Goal: Task Accomplishment & Management: Manage account settings

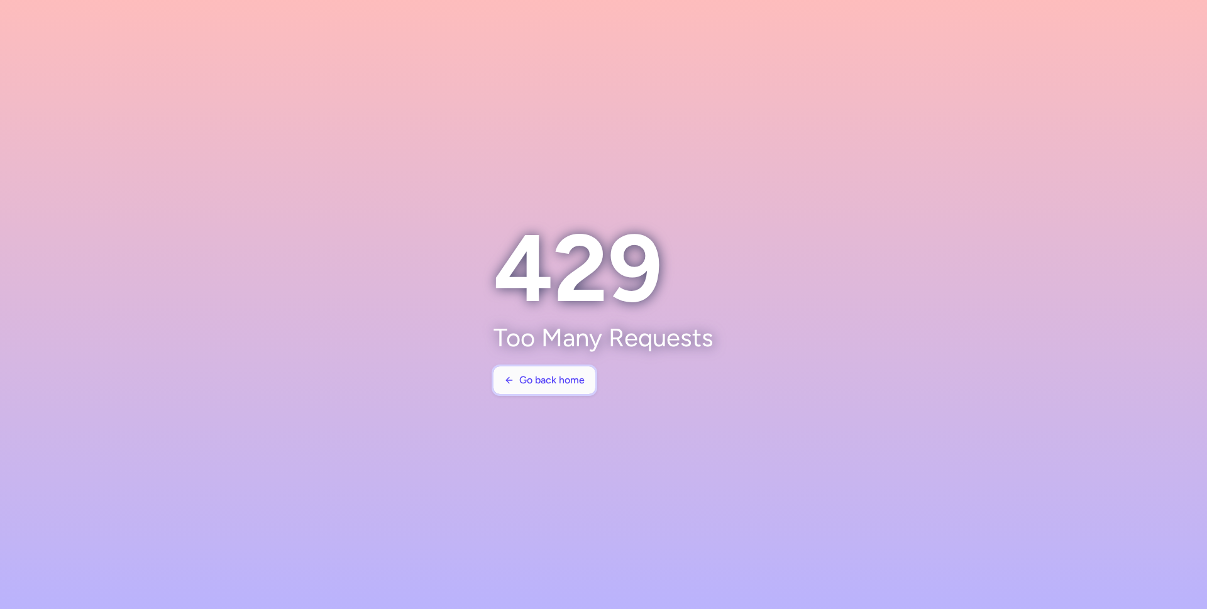
click at [547, 376] on span "Go back home" at bounding box center [551, 380] width 65 height 11
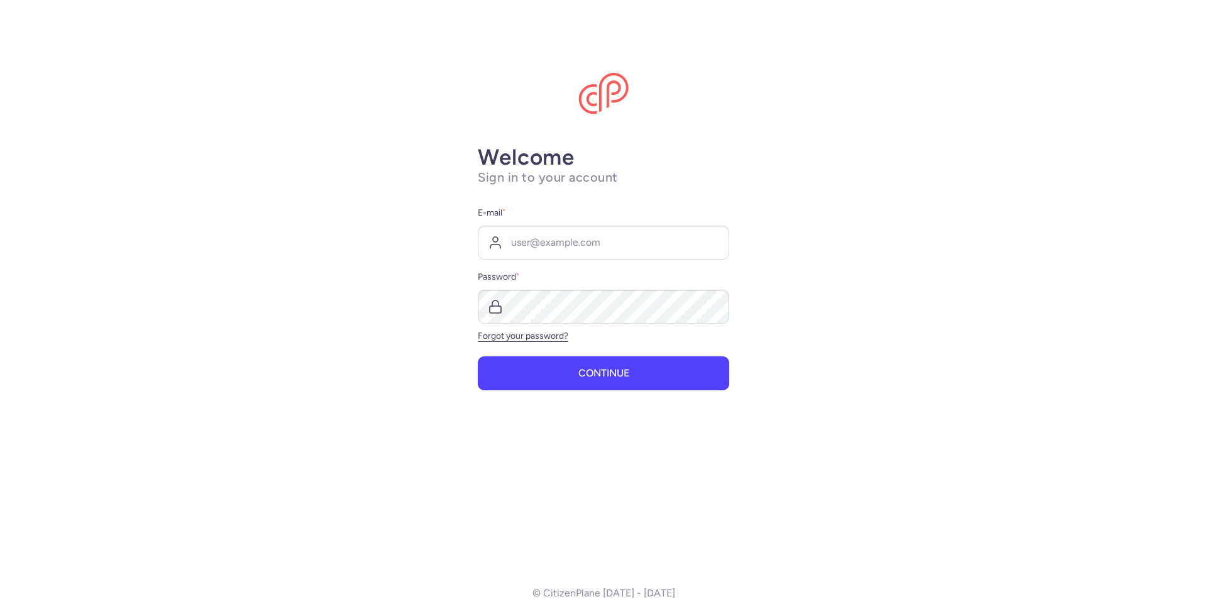
click at [767, 229] on main "Welcome Sign in to your account E-mail * Password * Forgot your password? Conti…" at bounding box center [603, 304] width 1207 height 609
click at [556, 245] on input "E-mail *" at bounding box center [603, 243] width 251 height 34
type input "[EMAIL_ADDRESS][DOMAIN_NAME]"
click at [478, 356] on button "Continue" at bounding box center [603, 373] width 251 height 34
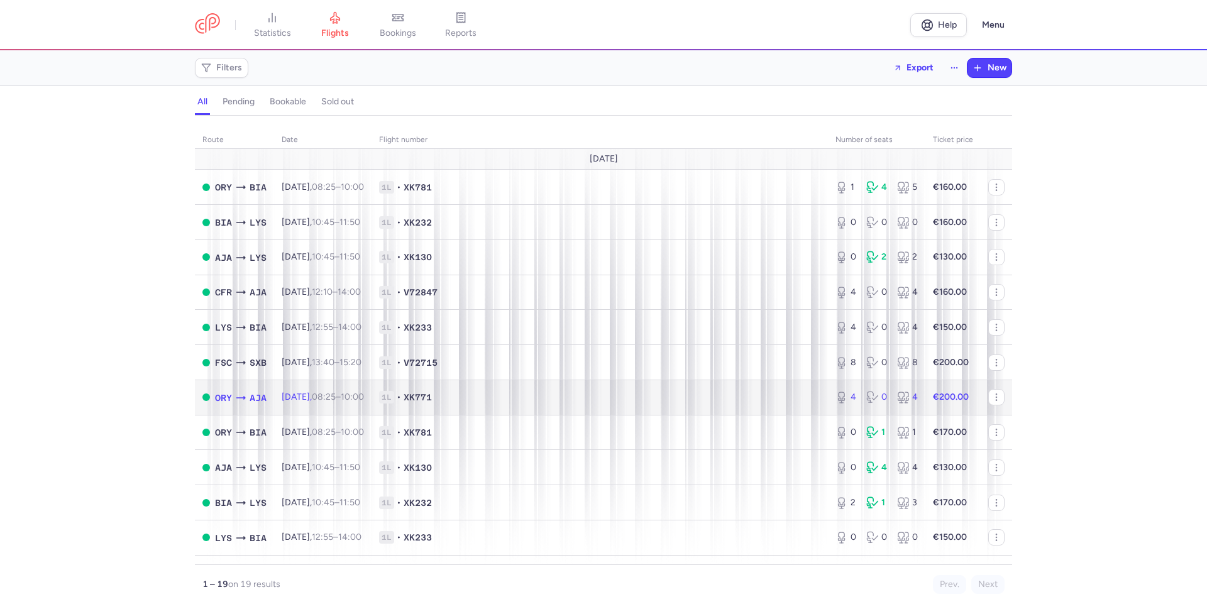
click at [531, 399] on span "1L • XK771" at bounding box center [599, 397] width 441 height 13
select select "hours"
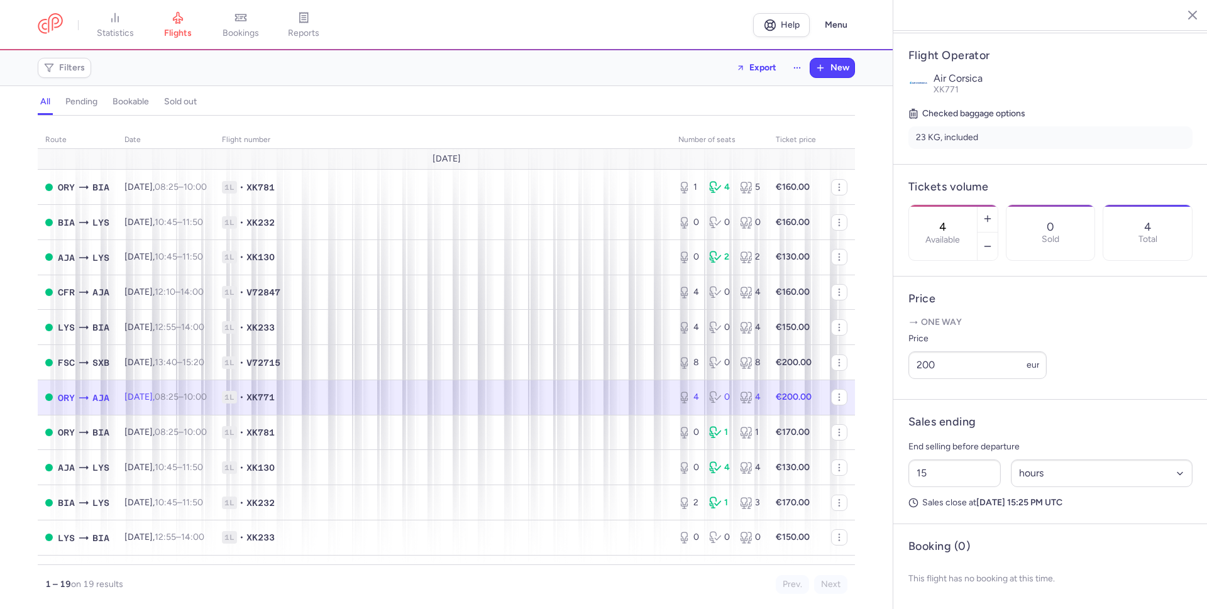
scroll to position [257, 0]
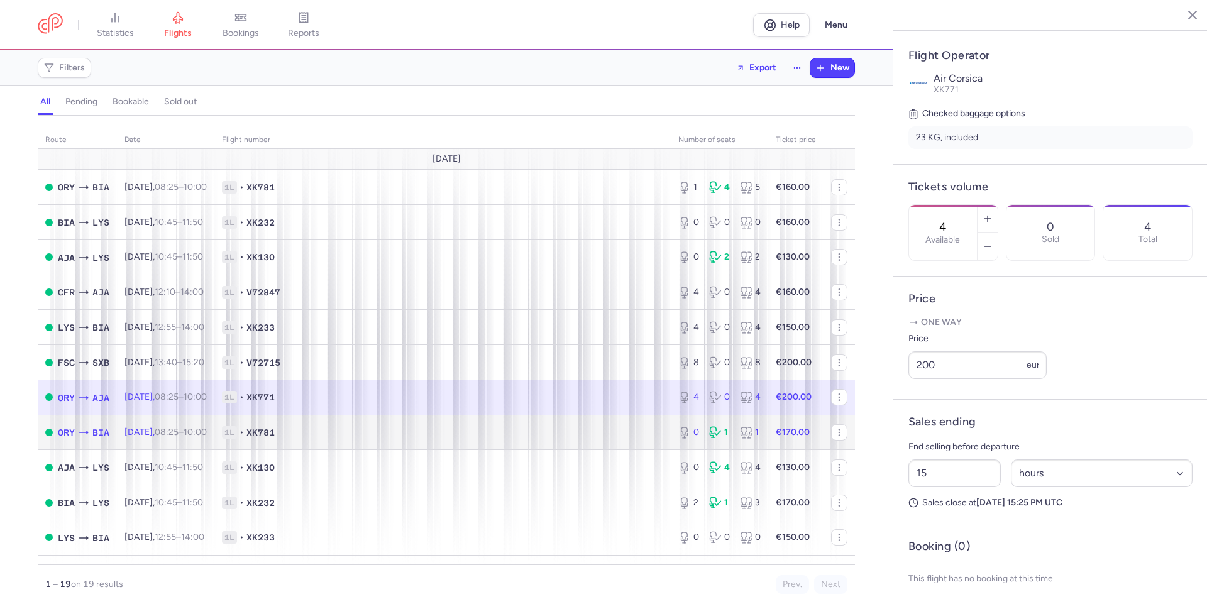
click at [333, 431] on span "1L • XK781" at bounding box center [442, 432] width 441 height 13
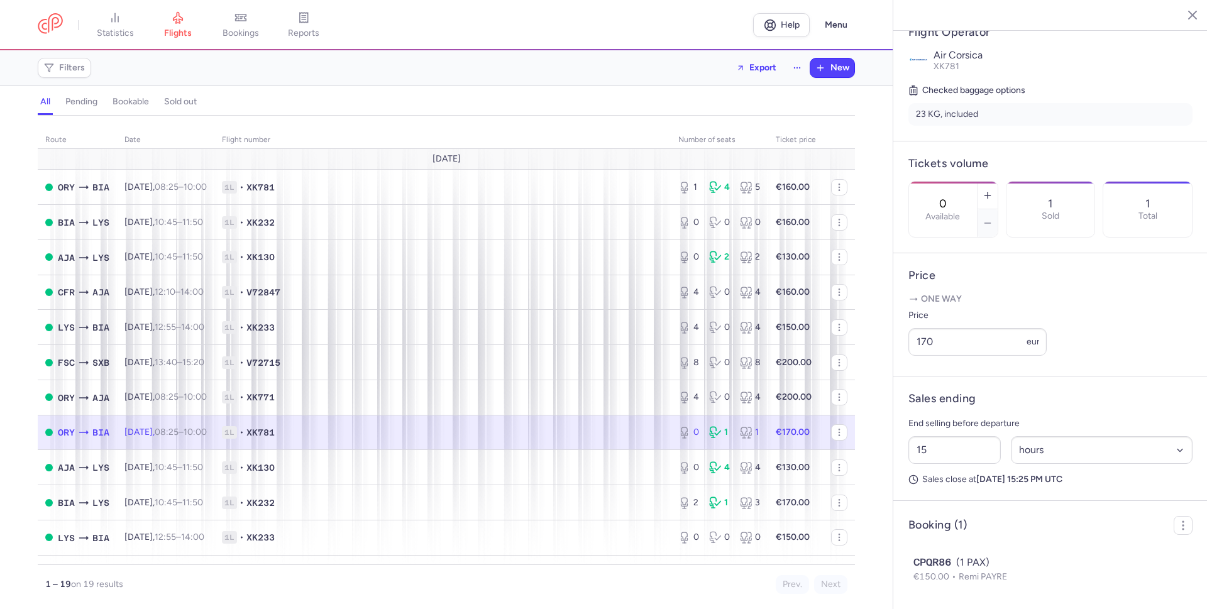
scroll to position [290, 0]
click at [974, 524] on header "Booking (1)" at bounding box center [1050, 525] width 284 height 19
click at [468, 433] on span "1L • XK781" at bounding box center [442, 432] width 441 height 13
click at [639, 429] on span "1L • XK781" at bounding box center [442, 432] width 441 height 13
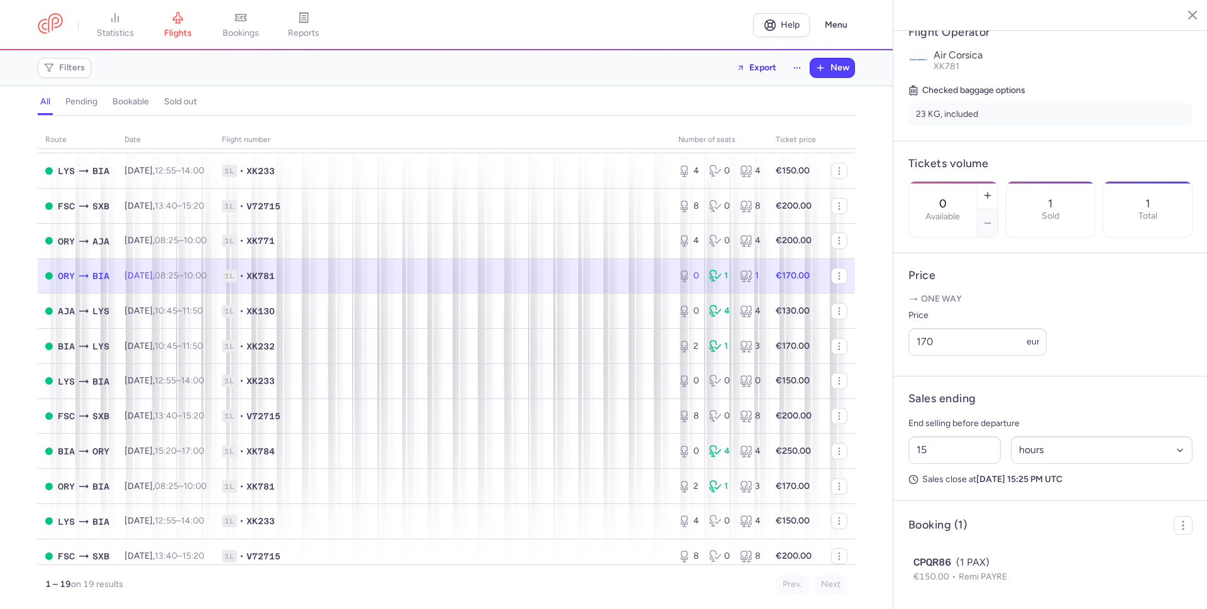
scroll to position [179, 0]
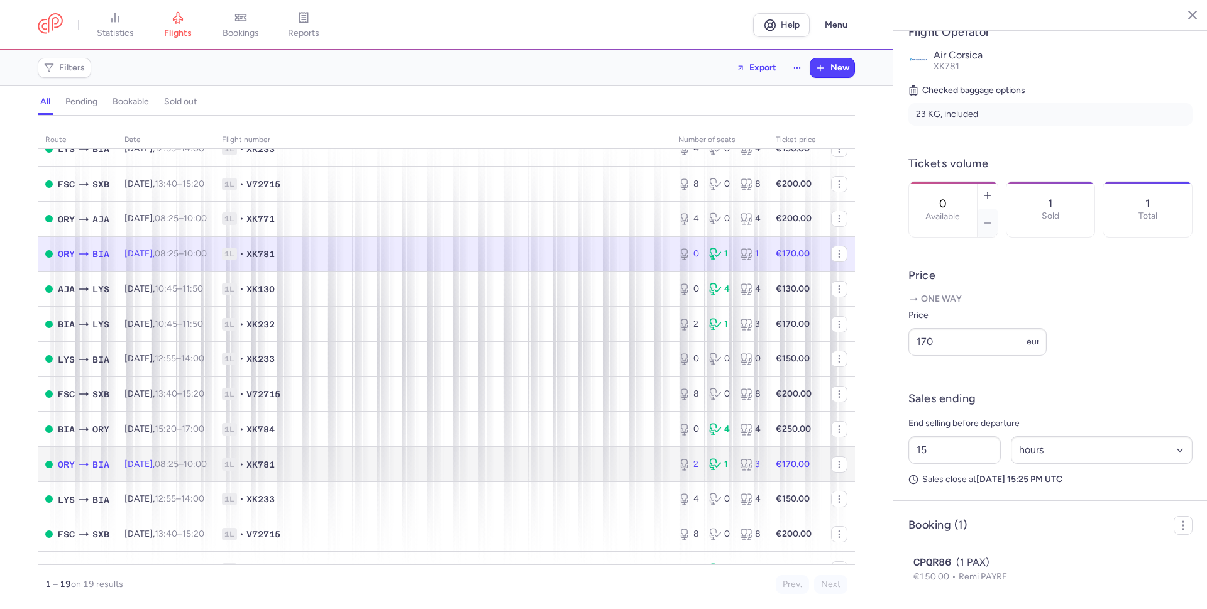
click at [387, 467] on span "1L • XK781" at bounding box center [442, 464] width 441 height 13
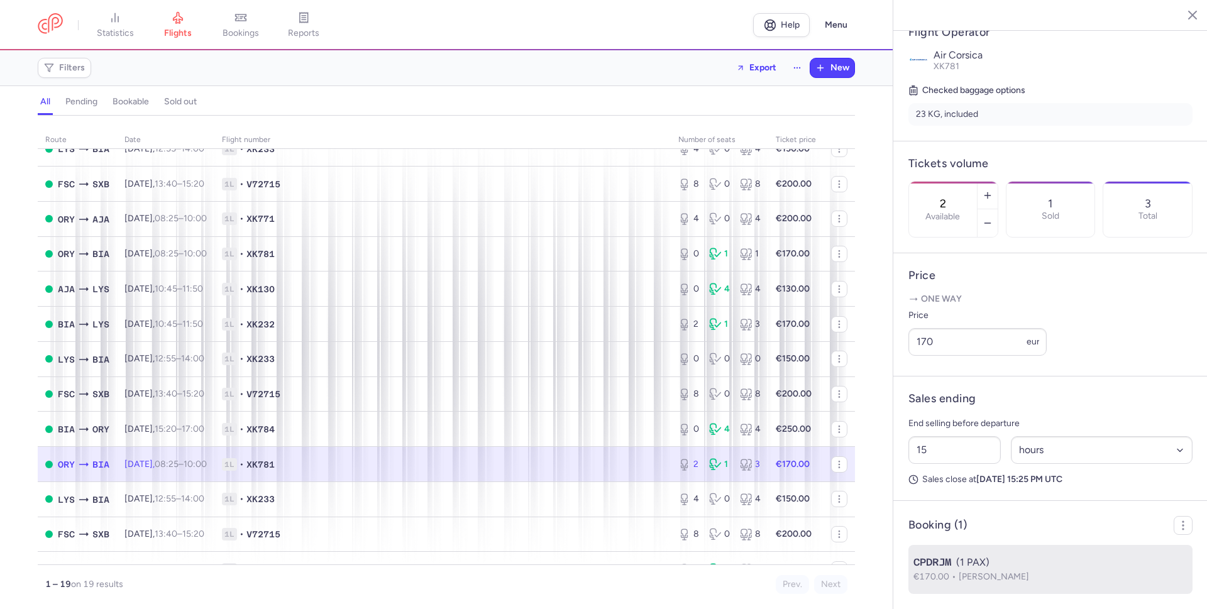
click at [1030, 556] on button "CPDRJM (1 PAX) €170.00 [PERSON_NAME]" at bounding box center [1050, 569] width 274 height 29
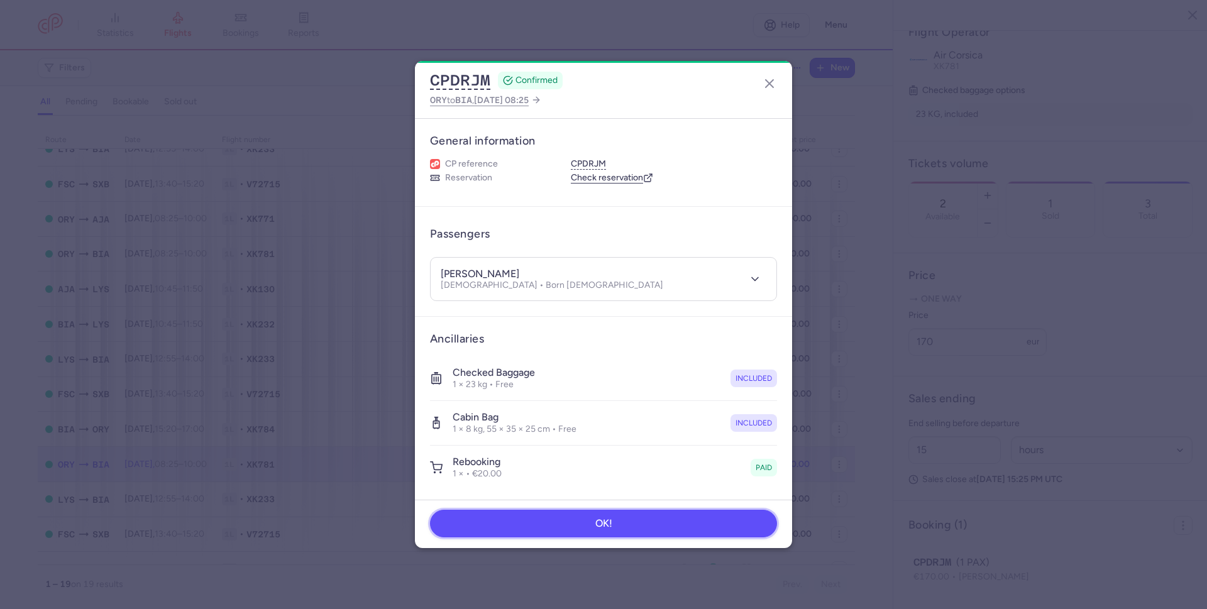
click at [688, 526] on button "OK!" at bounding box center [603, 524] width 347 height 28
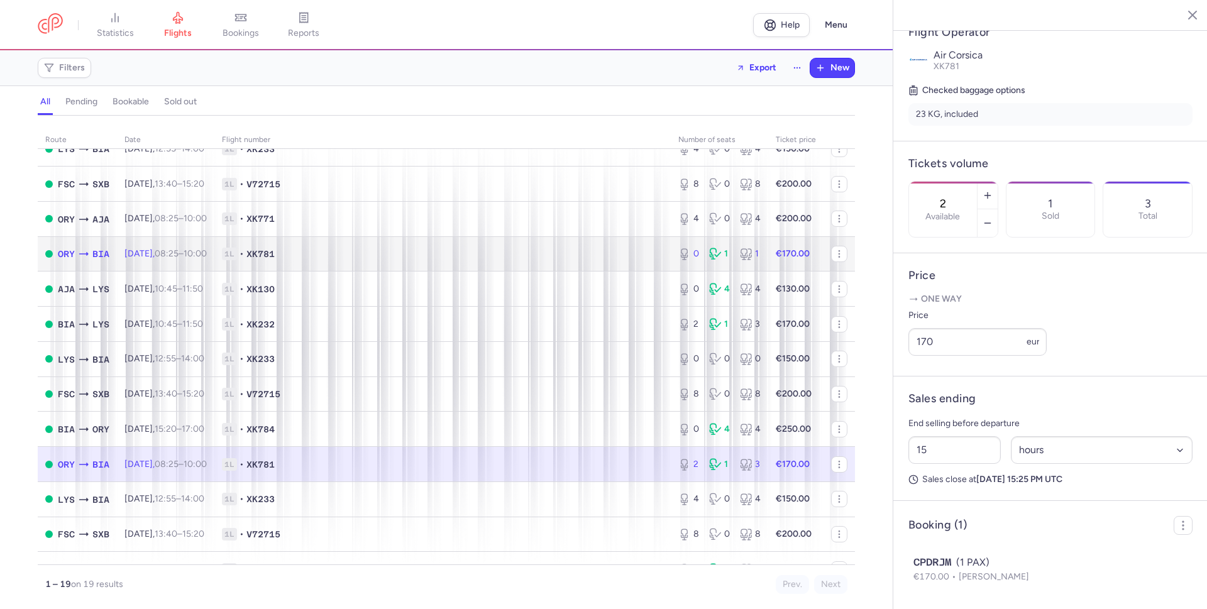
click at [387, 256] on span "1L • XK781" at bounding box center [442, 254] width 441 height 13
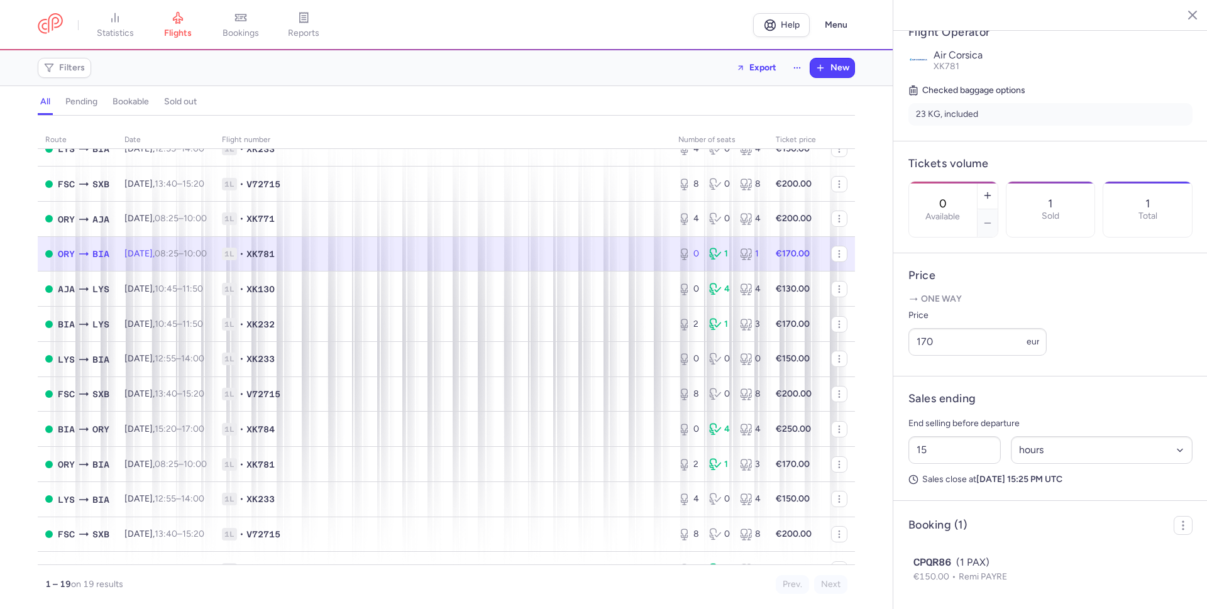
click at [994, 308] on label "Price" at bounding box center [977, 315] width 138 height 15
click at [994, 328] on input "170" at bounding box center [977, 342] width 138 height 28
click at [449, 253] on span "1L • XK781" at bounding box center [442, 254] width 441 height 13
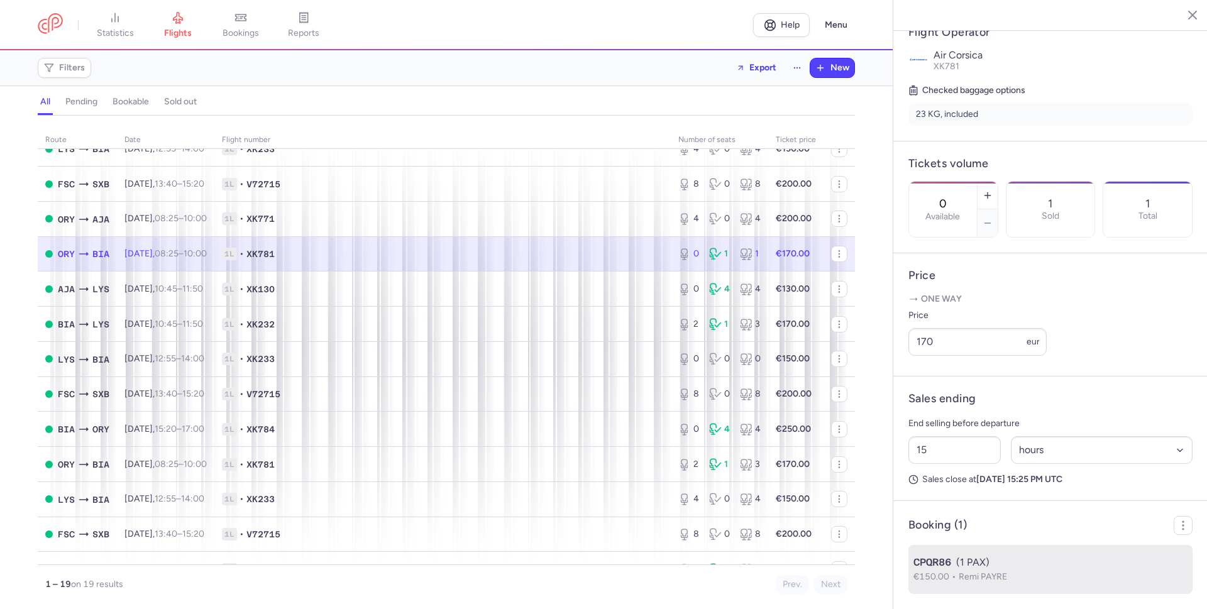
click at [993, 566] on button "CPQR86 (1 PAX) €150.00 Remi PAYRE" at bounding box center [1050, 569] width 274 height 29
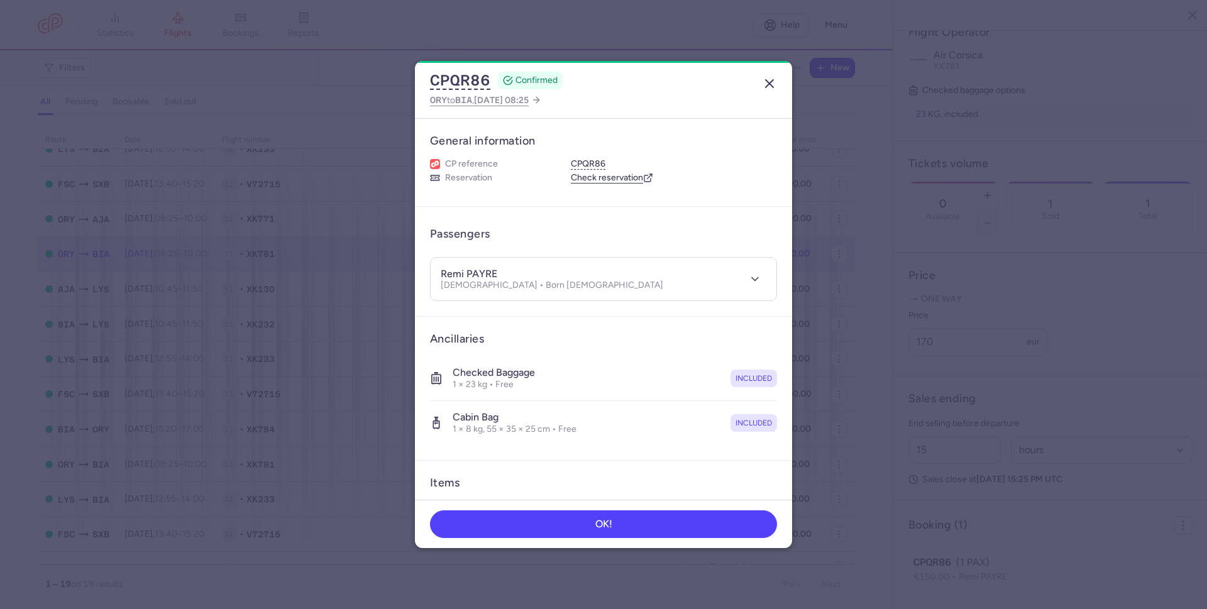
click at [768, 87] on icon "button" at bounding box center [769, 83] width 15 height 15
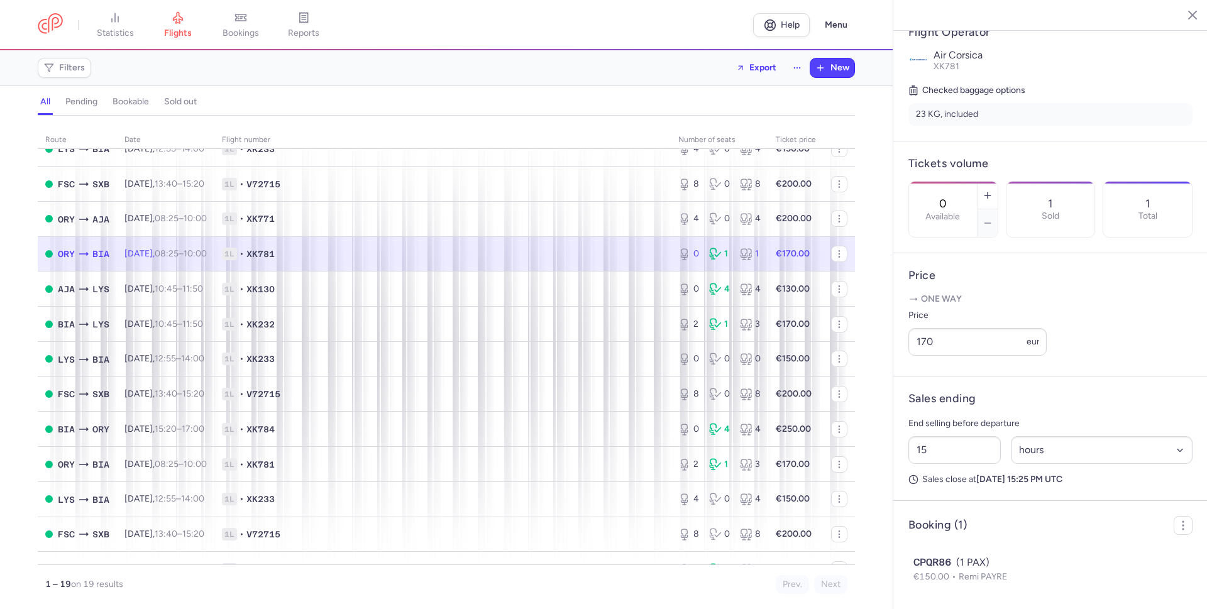
click at [649, 254] on span "1L • XK781" at bounding box center [442, 254] width 441 height 13
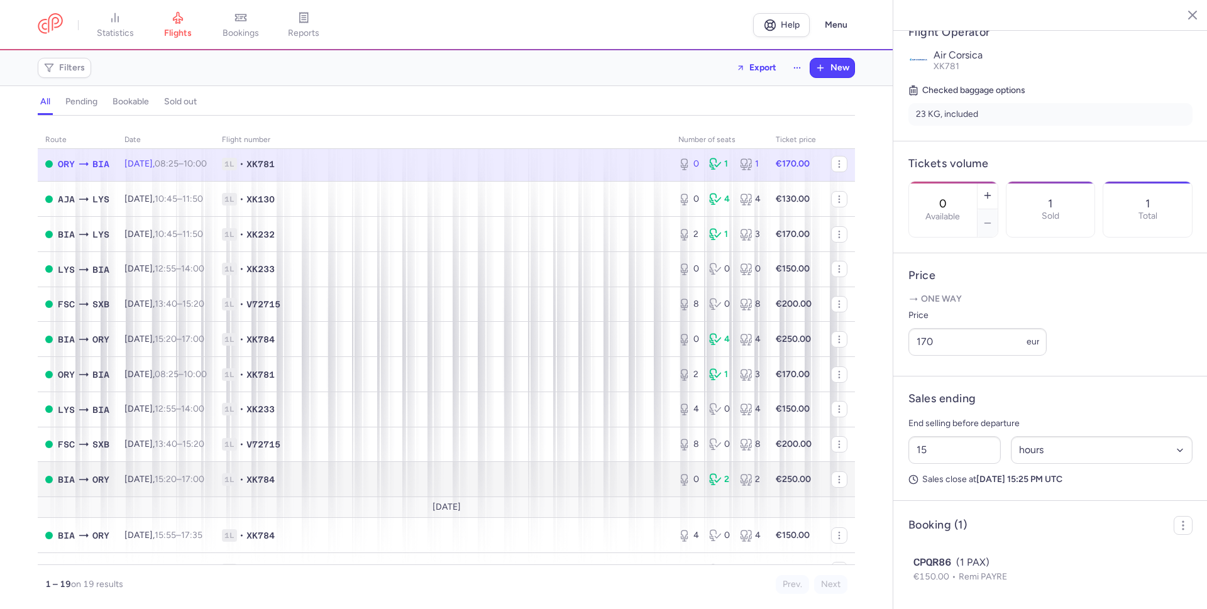
scroll to position [290, 0]
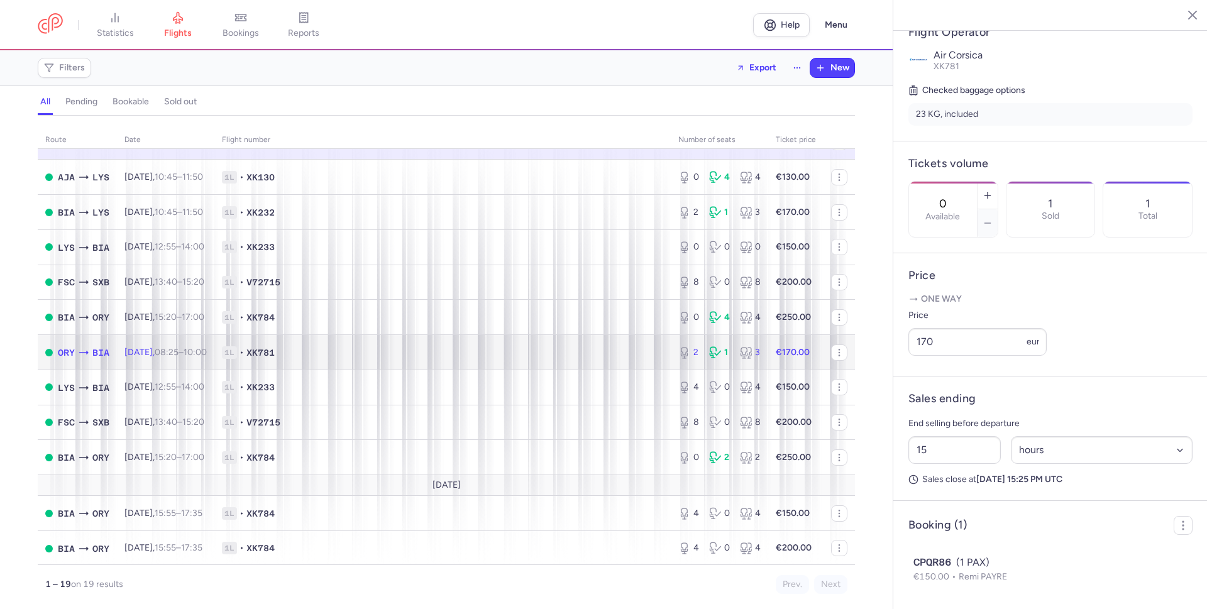
click at [358, 356] on span "1L • XK781" at bounding box center [442, 352] width 441 height 13
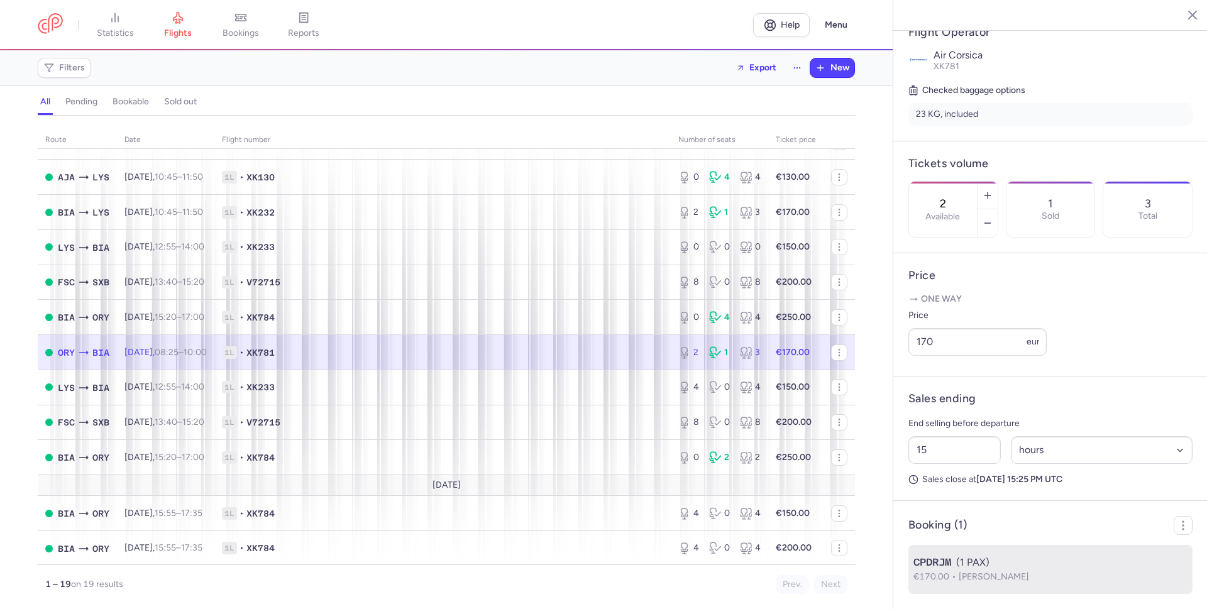
click at [1010, 573] on span "[PERSON_NAME]" at bounding box center [994, 576] width 70 height 11
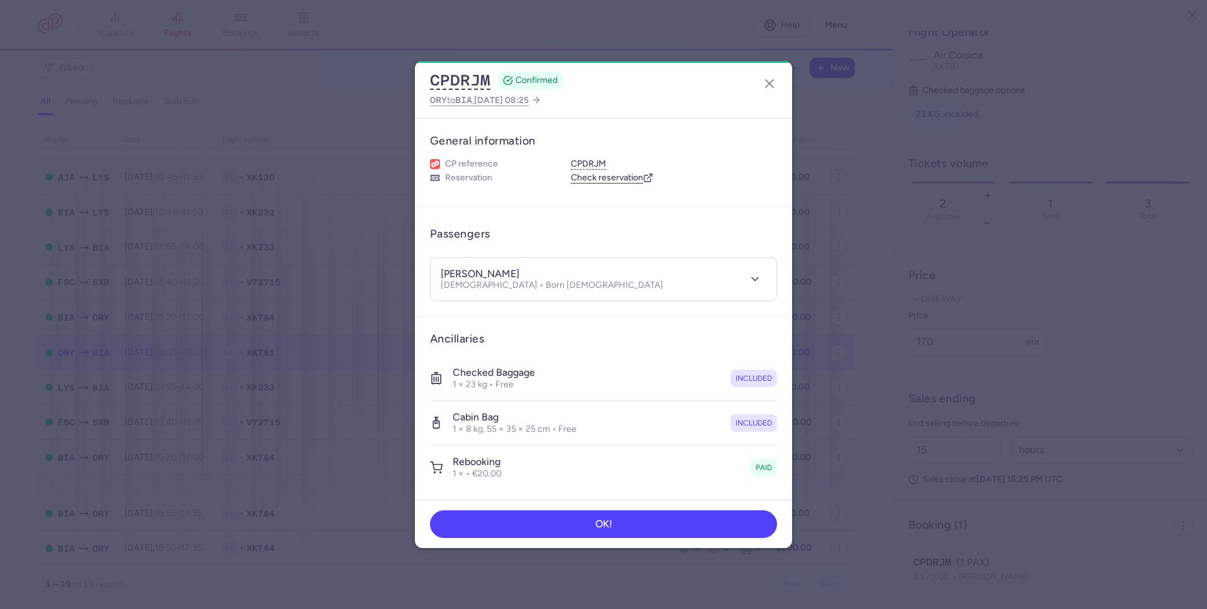
scroll to position [112, 0]
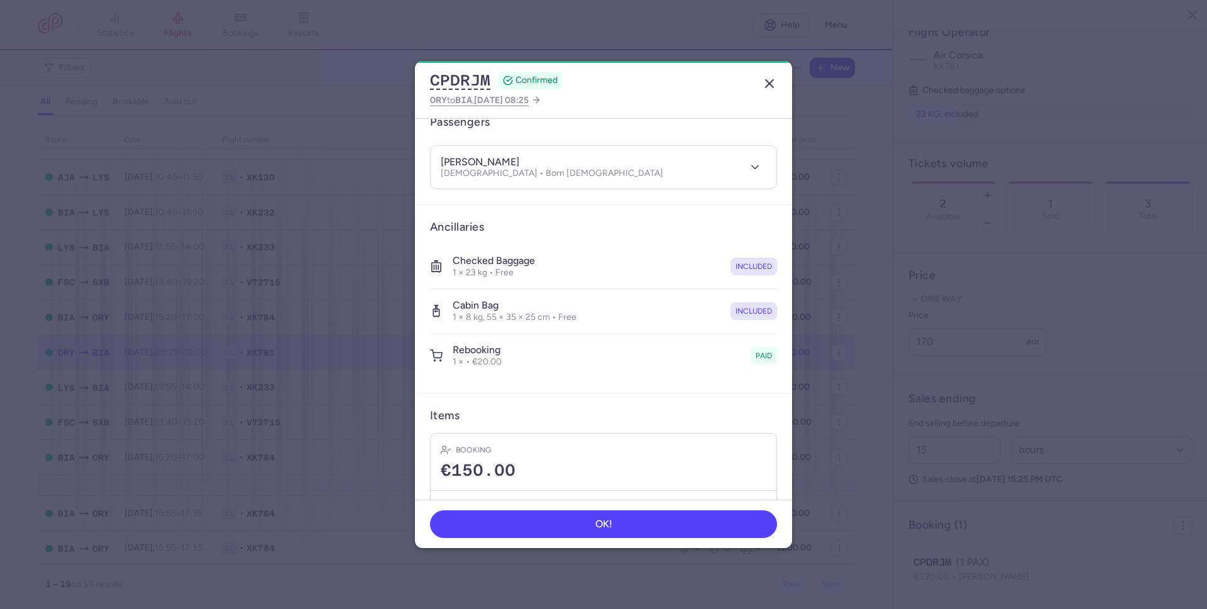
click at [767, 80] on icon "button" at bounding box center [769, 83] width 15 height 15
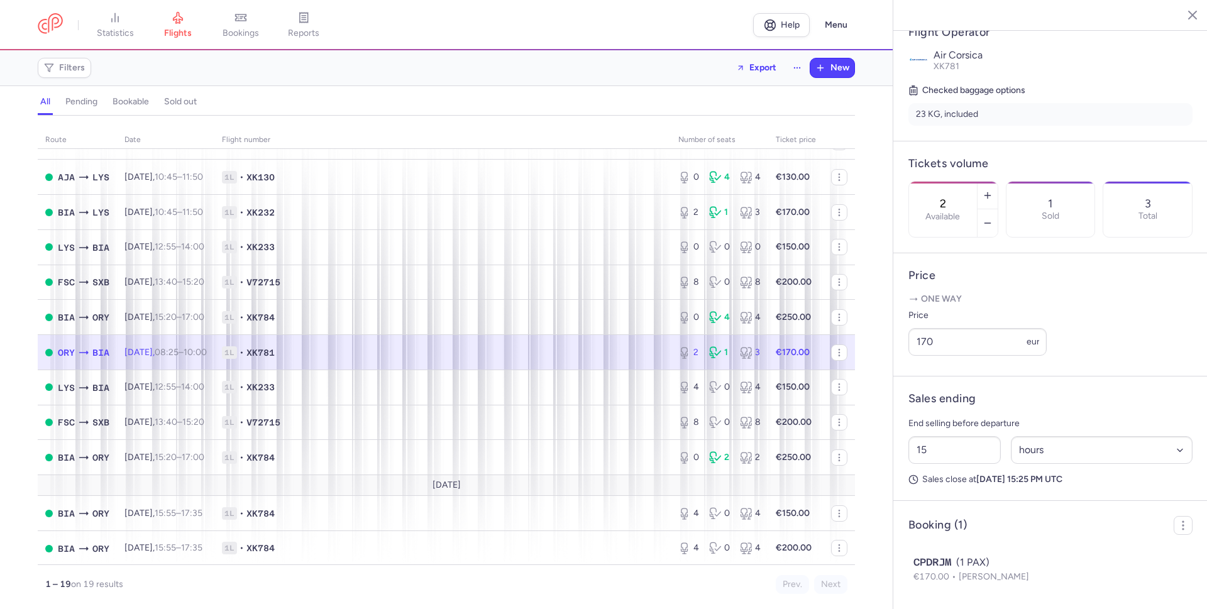
click at [609, 349] on span "1L • XK781" at bounding box center [442, 352] width 441 height 13
click at [586, 348] on span "1L • XK781" at bounding box center [442, 352] width 441 height 13
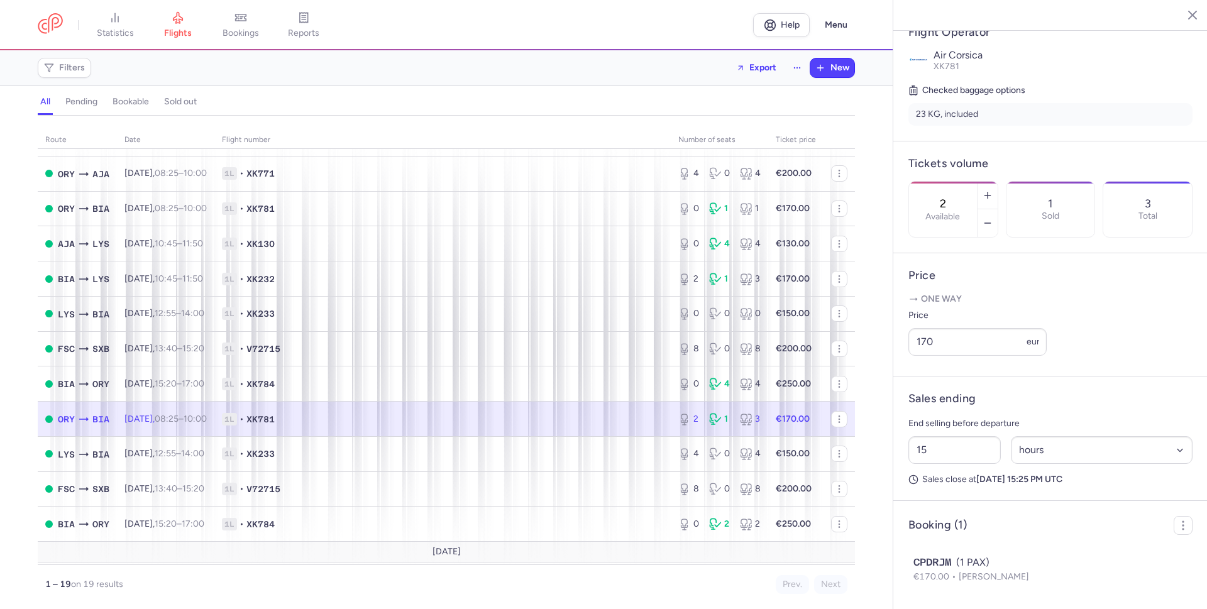
scroll to position [201, 0]
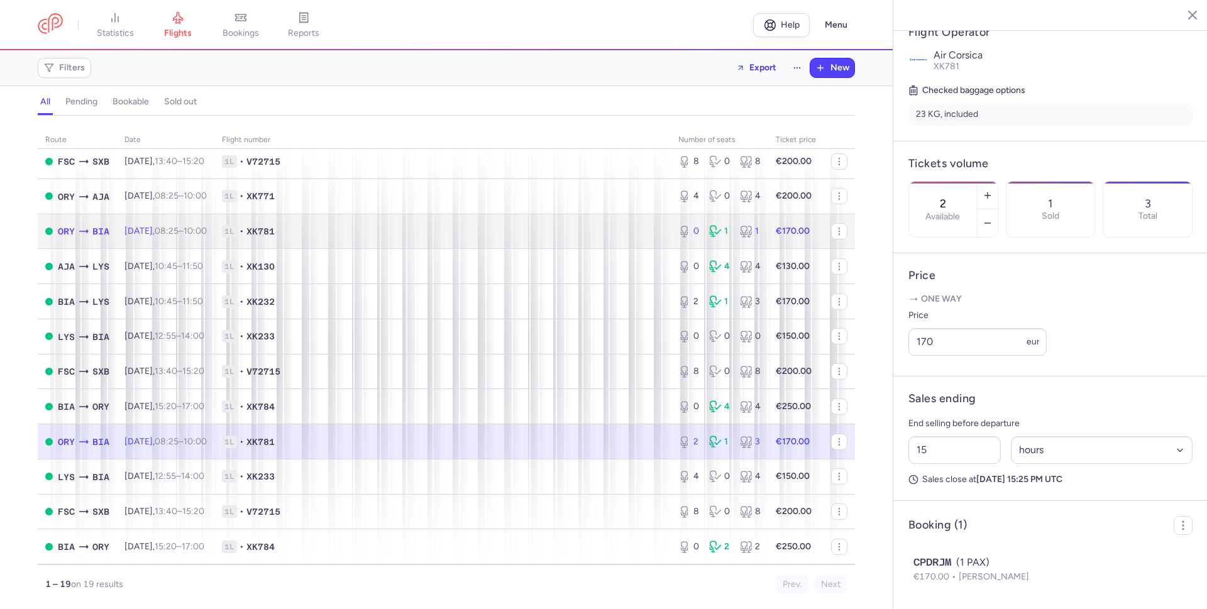
click at [497, 235] on span "1L • XK781" at bounding box center [442, 231] width 441 height 13
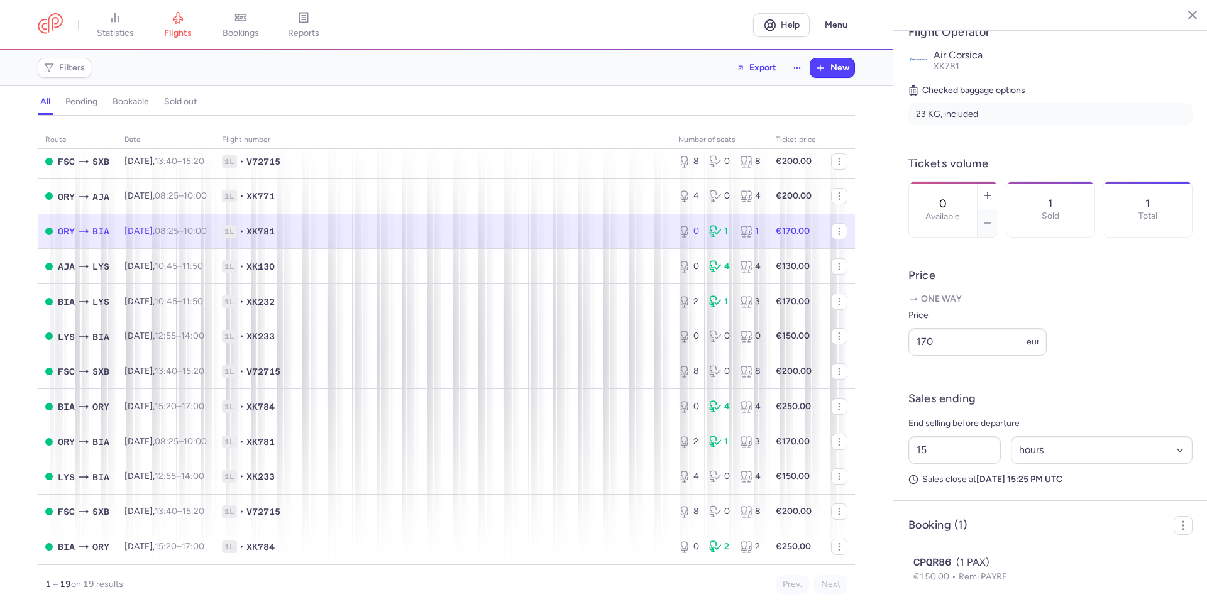
click at [592, 228] on span "1L • XK781" at bounding box center [442, 231] width 441 height 13
click at [993, 190] on icon "button" at bounding box center [987, 195] width 10 height 10
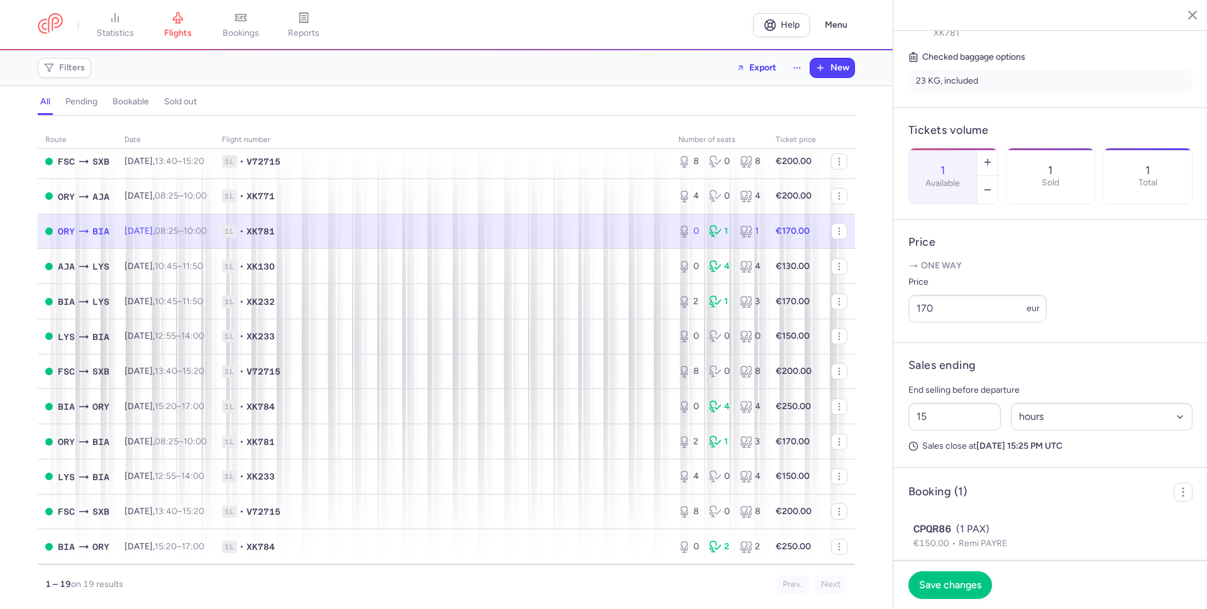
click at [597, 228] on span "1L • XK781" at bounding box center [442, 231] width 441 height 13
click at [424, 228] on span "1L • XK781" at bounding box center [442, 231] width 441 height 13
click at [549, 229] on span "1L • XK781" at bounding box center [442, 231] width 441 height 13
click at [993, 157] on icon "button" at bounding box center [987, 162] width 10 height 10
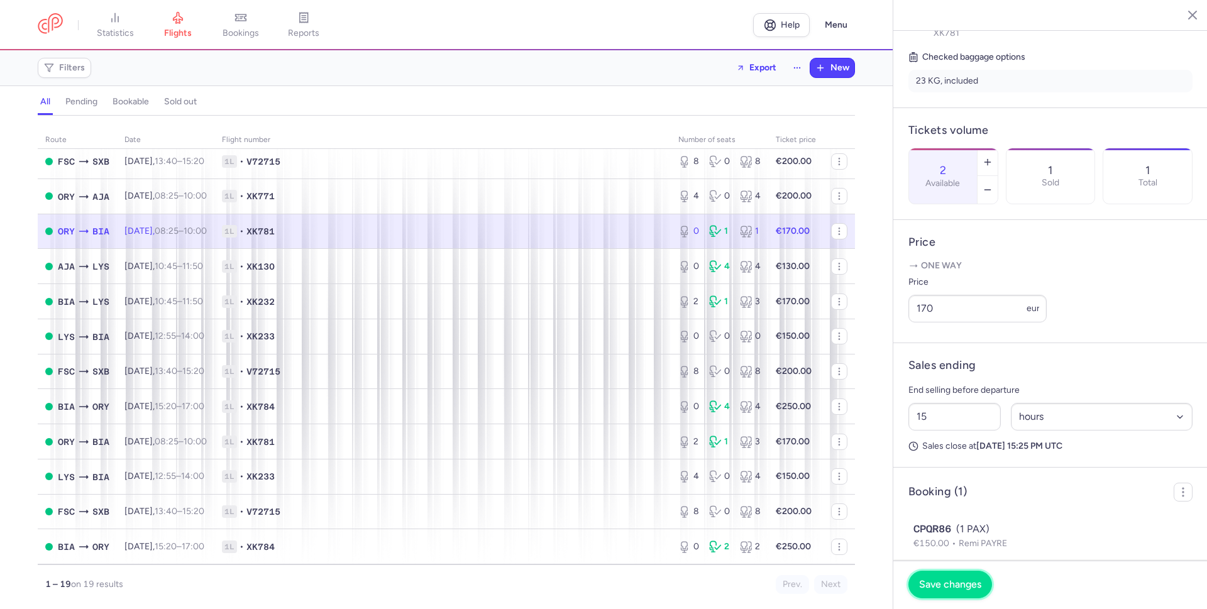
click at [962, 587] on span "Save changes" at bounding box center [950, 584] width 62 height 11
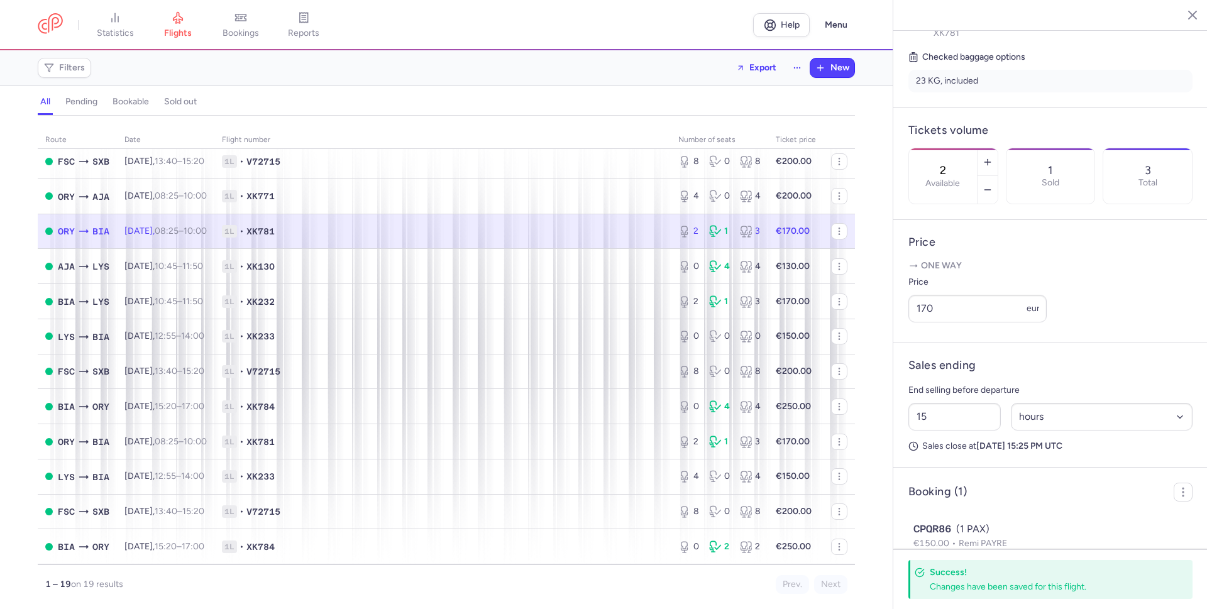
click at [611, 234] on span "1L • XK781" at bounding box center [442, 231] width 441 height 13
click at [1095, 70] on li "23 KG, included" at bounding box center [1050, 81] width 284 height 23
click at [360, 229] on span "1L • XK781" at bounding box center [442, 231] width 441 height 13
click at [1064, 315] on div "Price 170 eur" at bounding box center [1050, 299] width 284 height 48
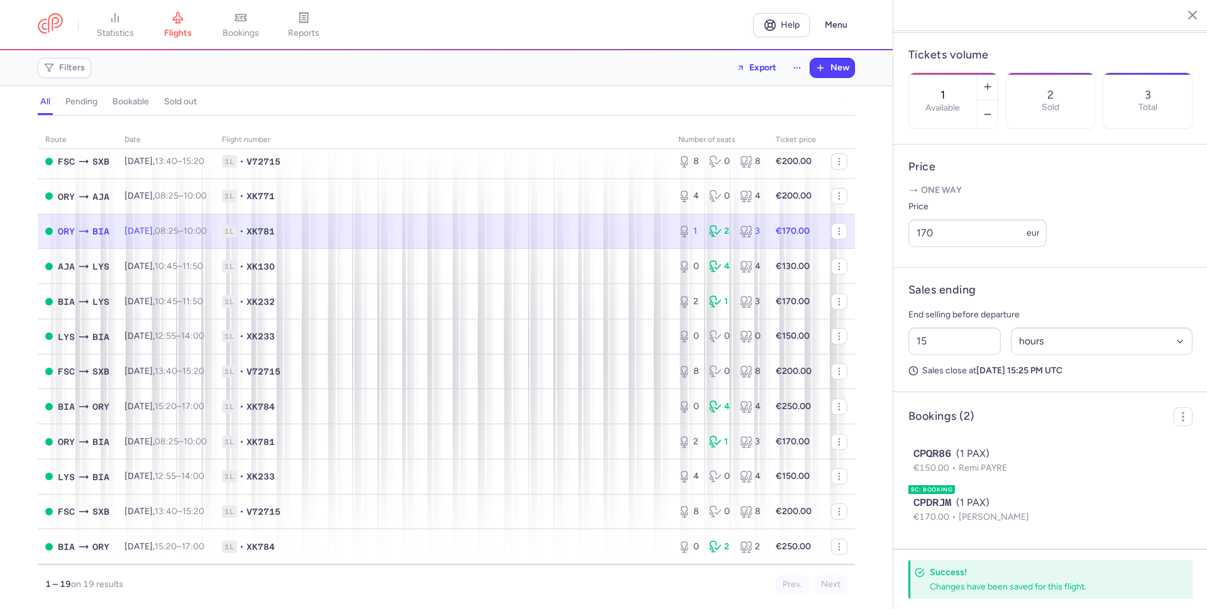
click at [628, 227] on span "1L • XK781" at bounding box center [442, 231] width 441 height 13
click at [993, 109] on icon "button" at bounding box center [987, 114] width 10 height 10
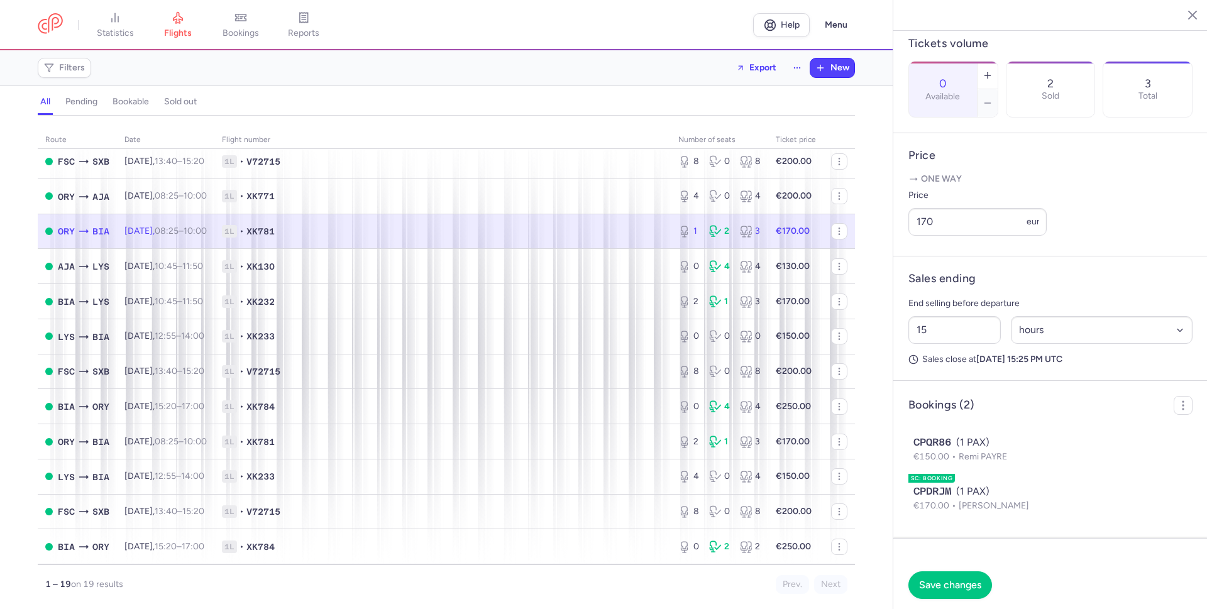
scroll to position [388, 0]
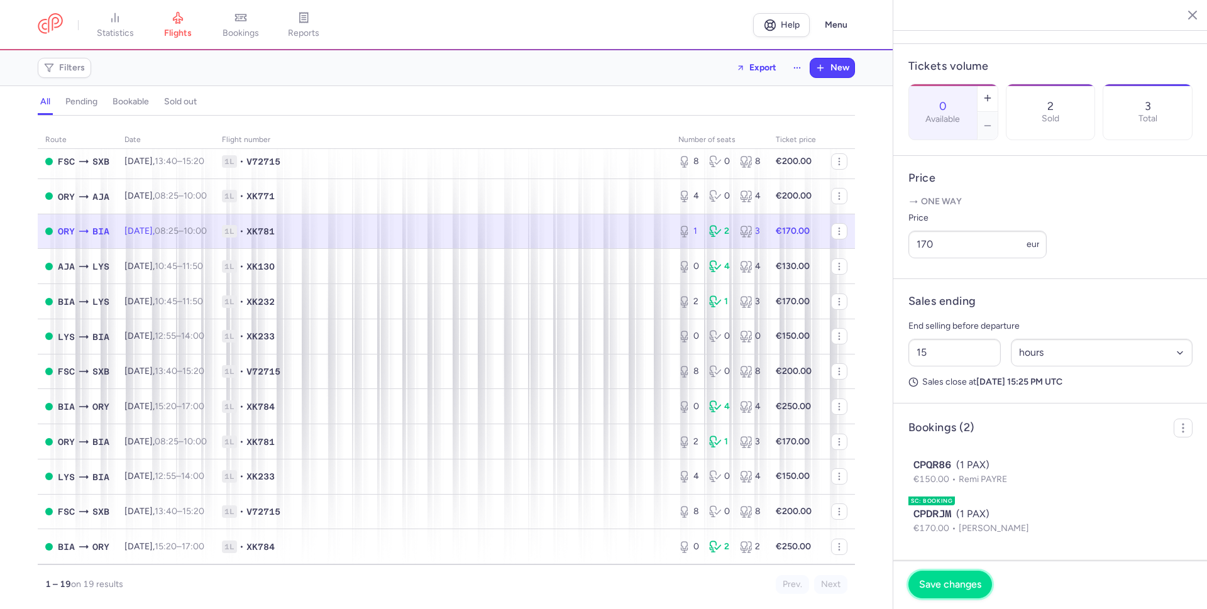
click at [944, 585] on span "Save changes" at bounding box center [950, 584] width 62 height 11
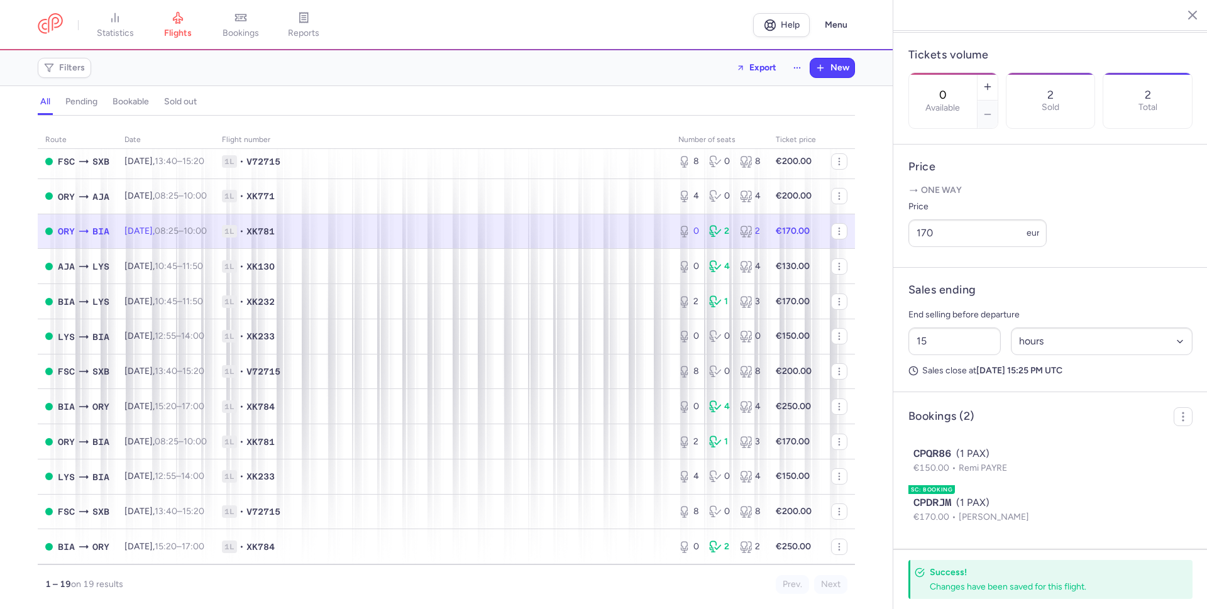
scroll to position [373, 0]
click at [1086, 172] on article "Price One way Price 170 eur" at bounding box center [1050, 206] width 314 height 123
click at [622, 228] on span "1L • XK781" at bounding box center [442, 231] width 441 height 13
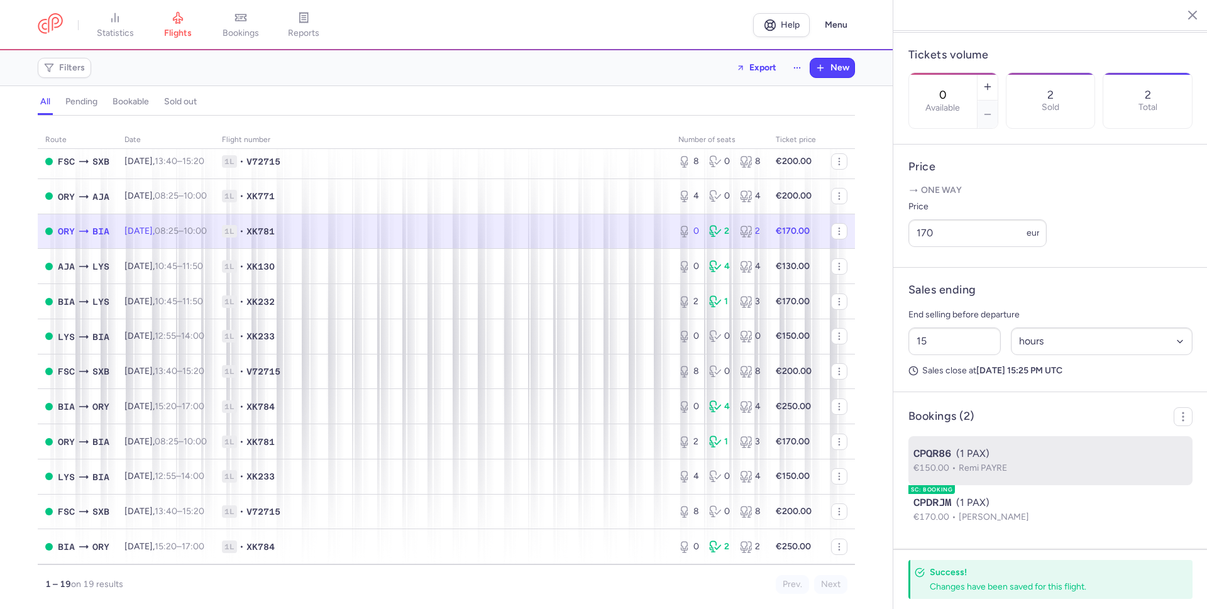
scroll to position [399, 0]
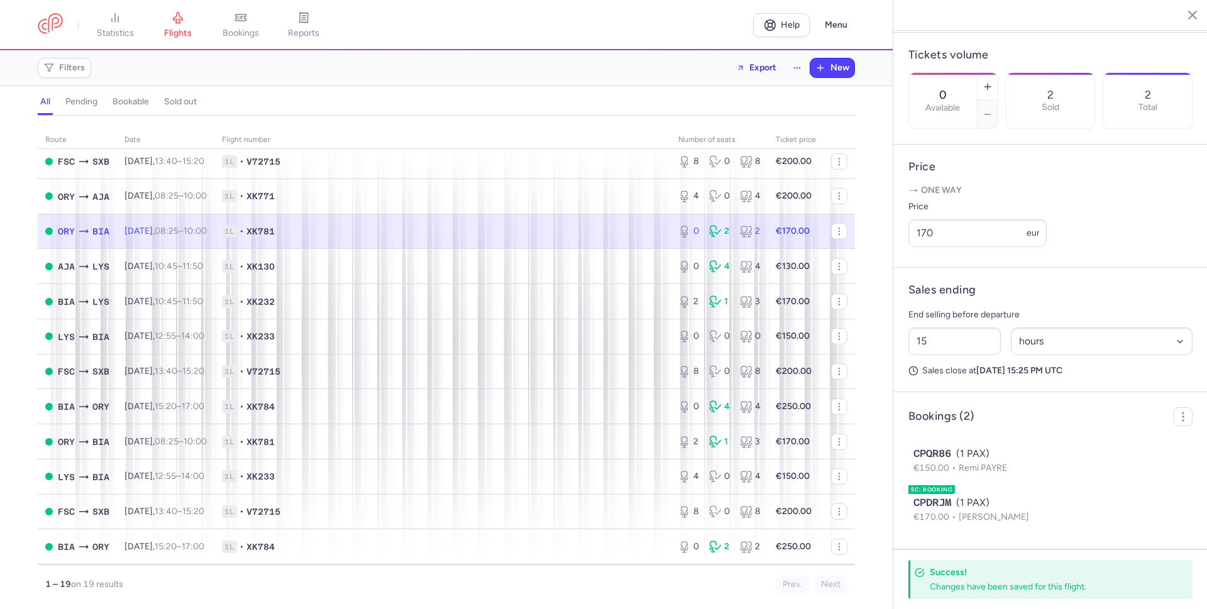
click at [1019, 202] on label "Price" at bounding box center [977, 206] width 138 height 15
click at [1019, 219] on input "170" at bounding box center [977, 233] width 138 height 28
click at [631, 229] on span "1L • XK781" at bounding box center [442, 231] width 441 height 13
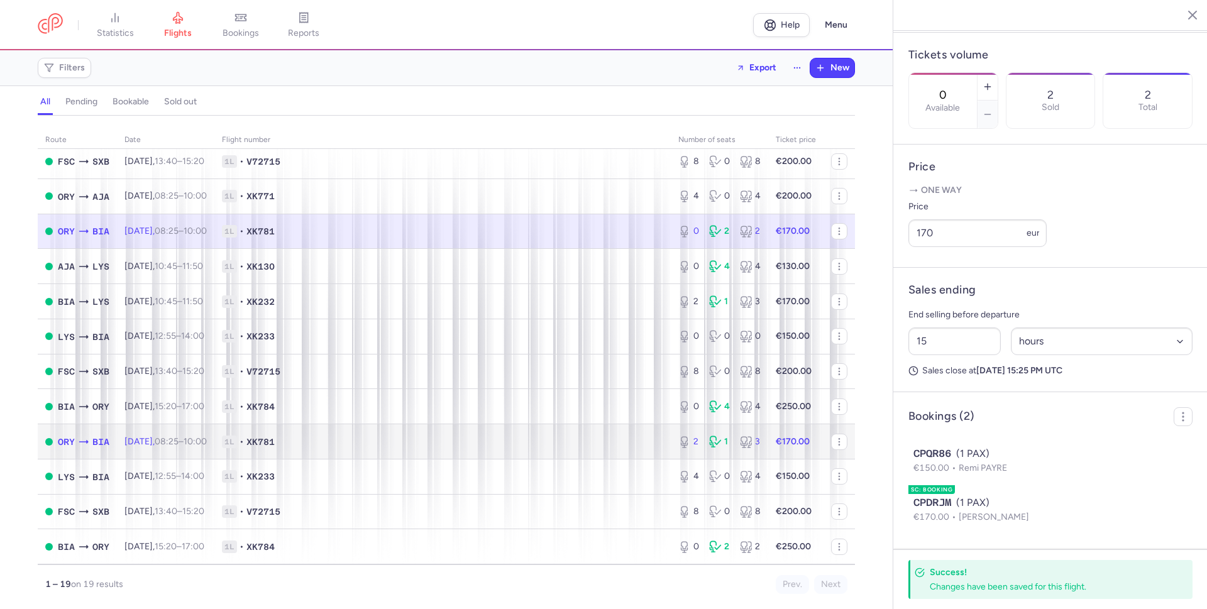
click at [351, 438] on span "1L • XK781" at bounding box center [442, 442] width 441 height 13
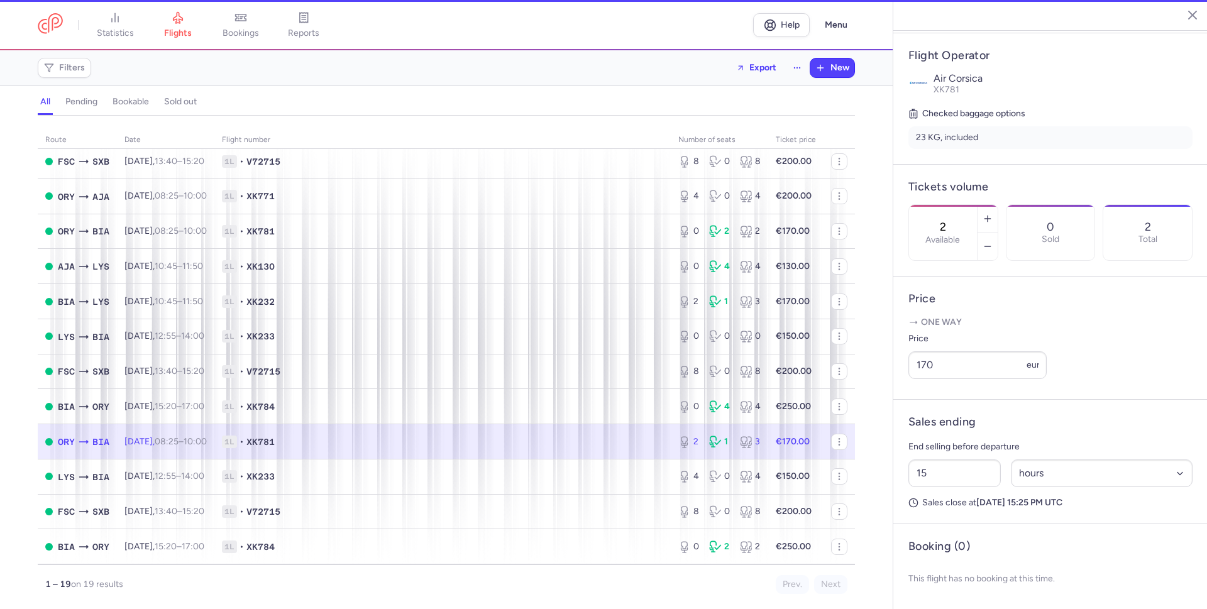
scroll to position [257, 0]
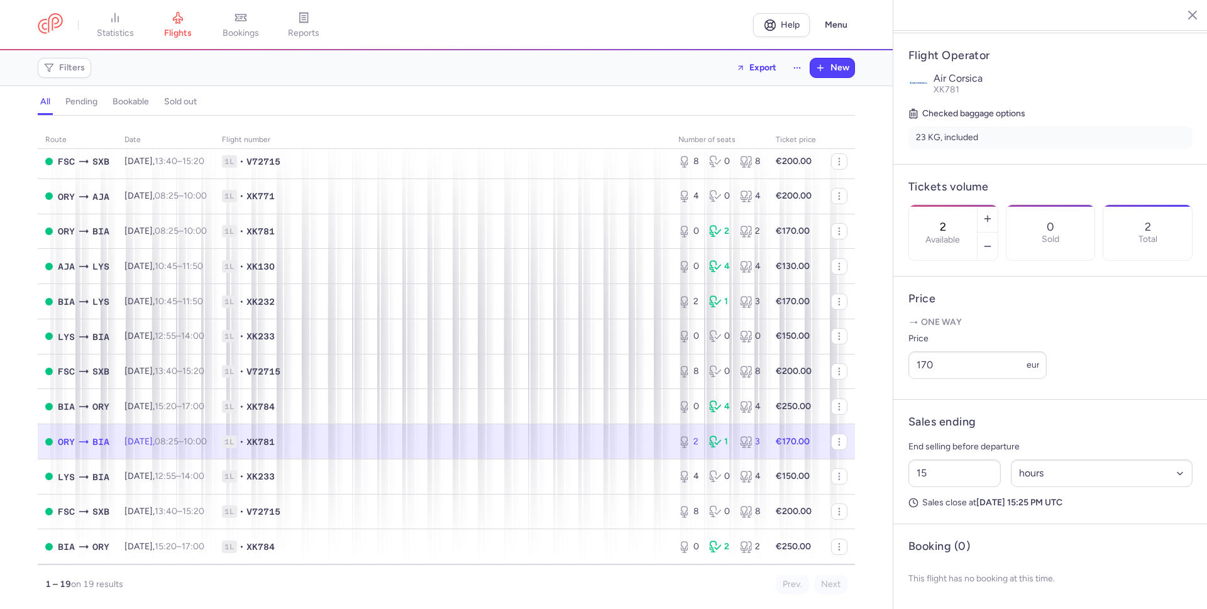
click at [1042, 521] on article "Sales ending End selling before departure 15 Select an option hours days Sales …" at bounding box center [1050, 462] width 314 height 124
click at [608, 443] on span "1L • XK781" at bounding box center [442, 442] width 441 height 13
click at [678, 442] on icon at bounding box center [684, 442] width 13 height 13
click at [592, 442] on span "1L • XK781" at bounding box center [442, 442] width 441 height 13
click at [1022, 544] on header "Booking (0)" at bounding box center [1050, 546] width 284 height 14
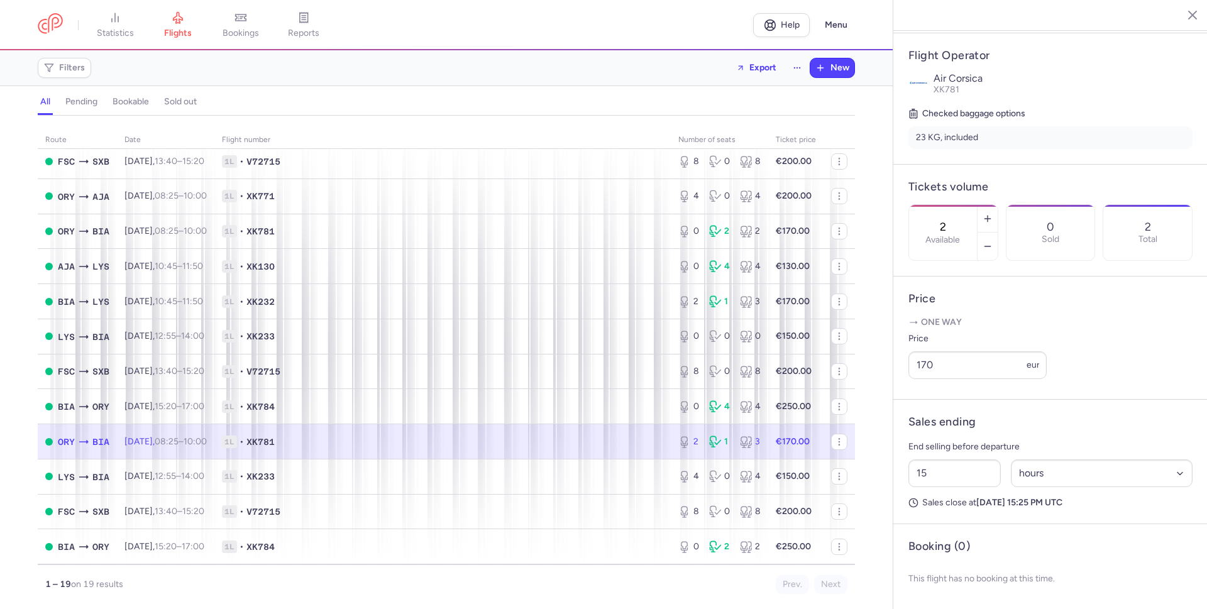
drag, startPoint x: 1029, startPoint y: 410, endPoint x: 1064, endPoint y: 319, distance: 96.9
click at [1030, 407] on article "Sales ending End selling before departure 15 Select an option hours days Sales …" at bounding box center [1050, 462] width 314 height 124
click at [993, 241] on icon "button" at bounding box center [987, 246] width 10 height 10
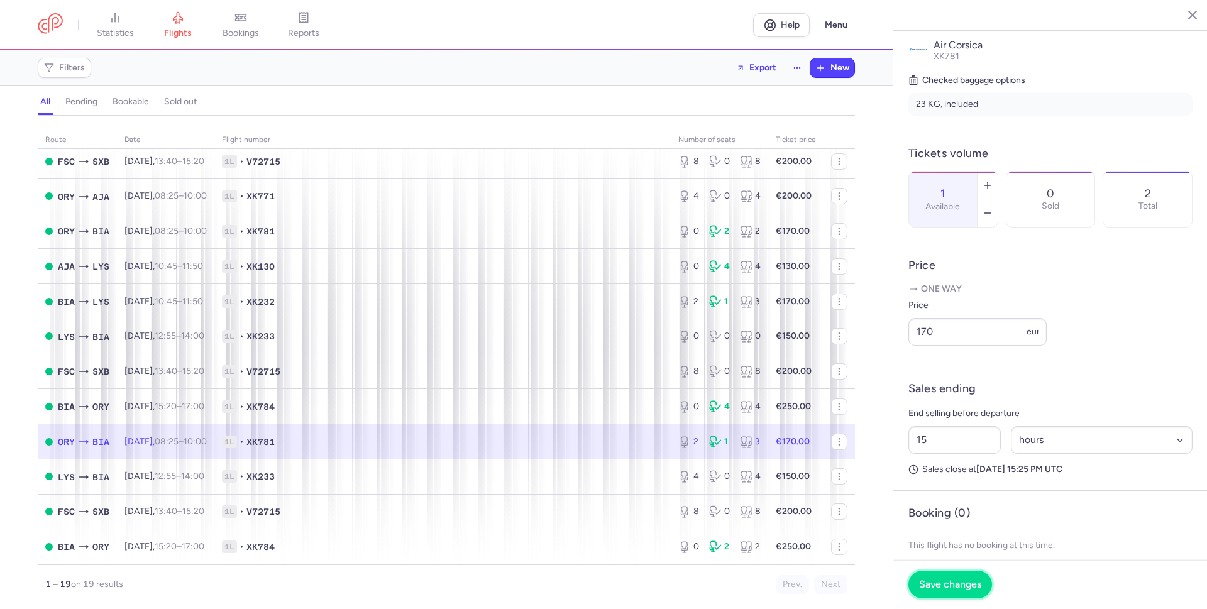
click at [940, 595] on button "Save changes" at bounding box center [950, 585] width 84 height 28
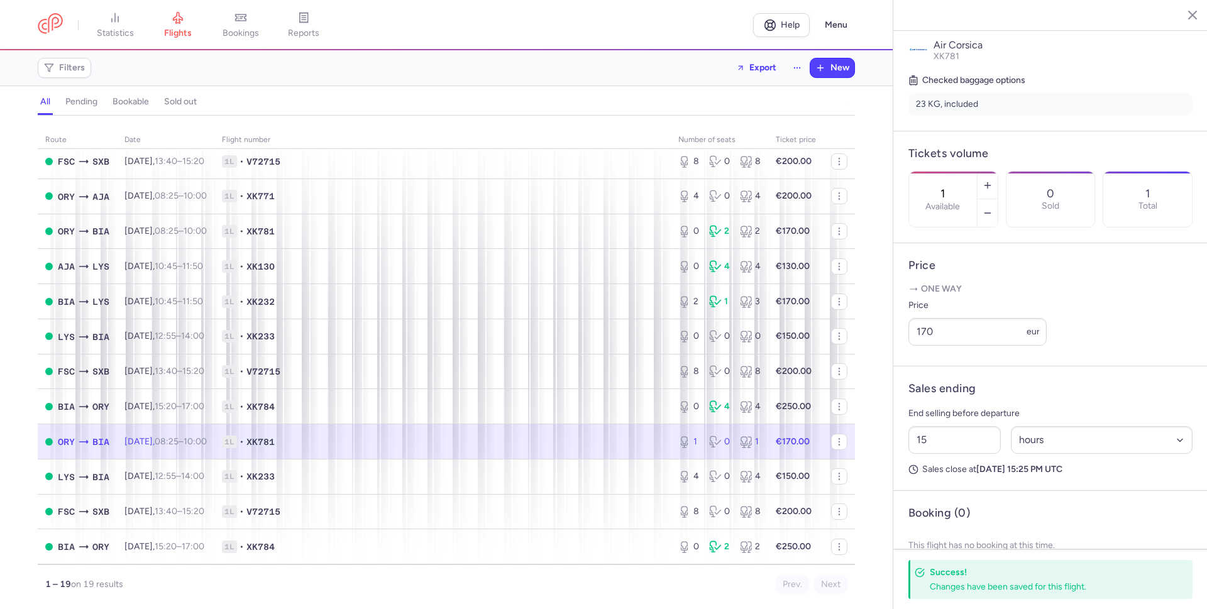
click at [1074, 295] on p "One way" at bounding box center [1050, 289] width 284 height 13
click at [535, 438] on span "1L • XK781" at bounding box center [442, 442] width 441 height 13
click at [1035, 283] on article "Price One way Price 170 eur" at bounding box center [1050, 304] width 314 height 123
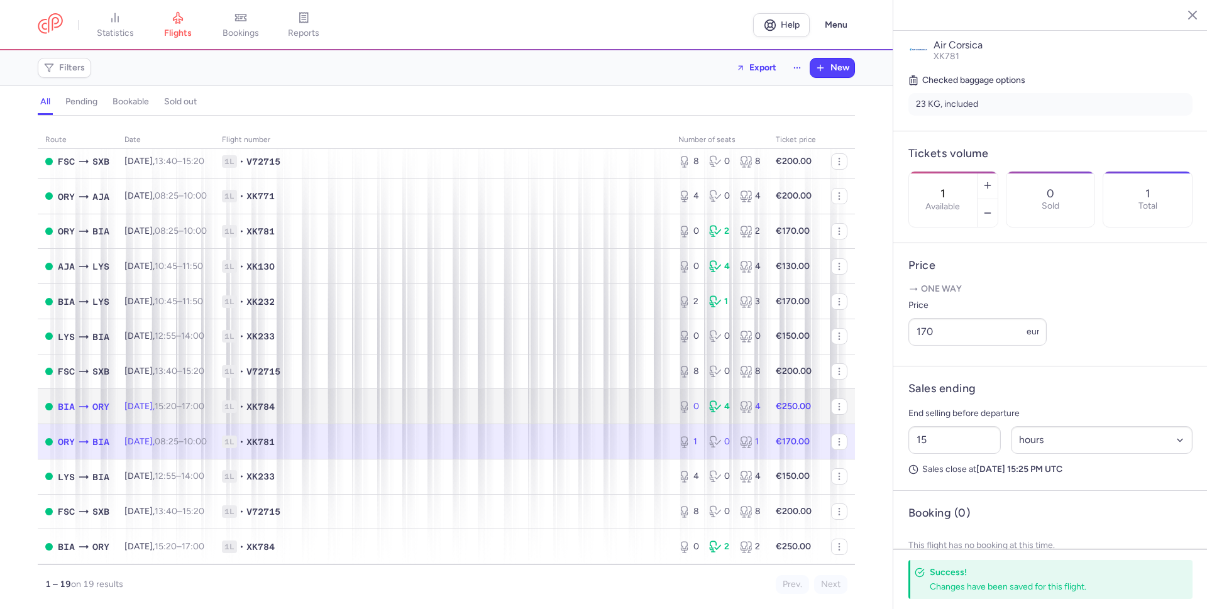
click at [603, 407] on span "1L • XK784" at bounding box center [442, 406] width 441 height 13
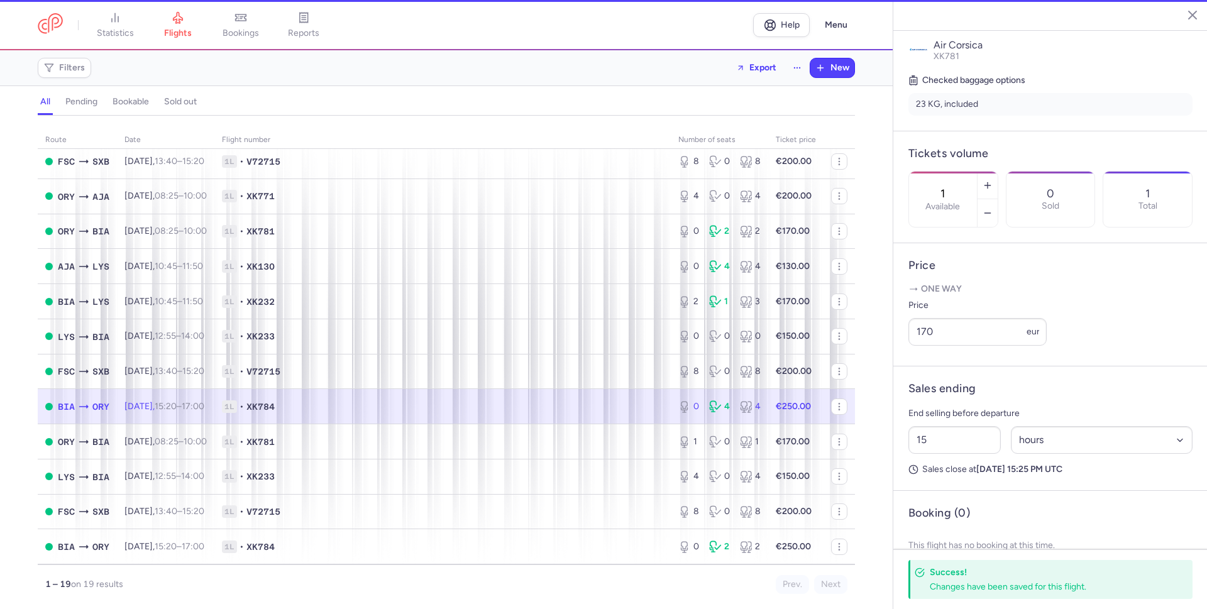
type input "0"
type input "23"
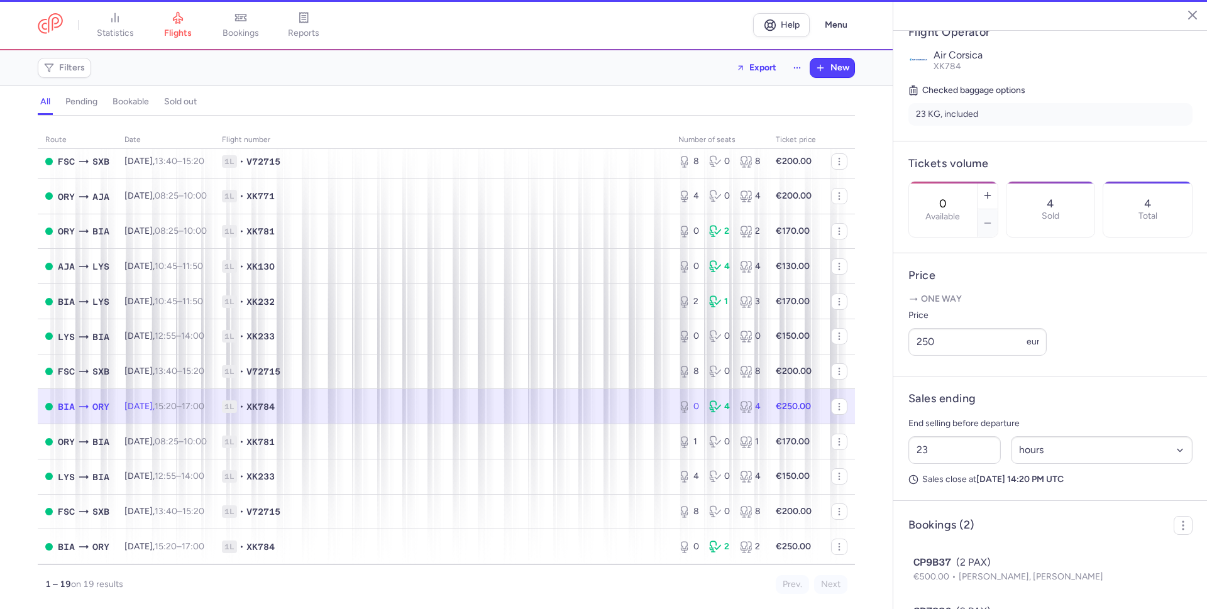
scroll to position [267, 0]
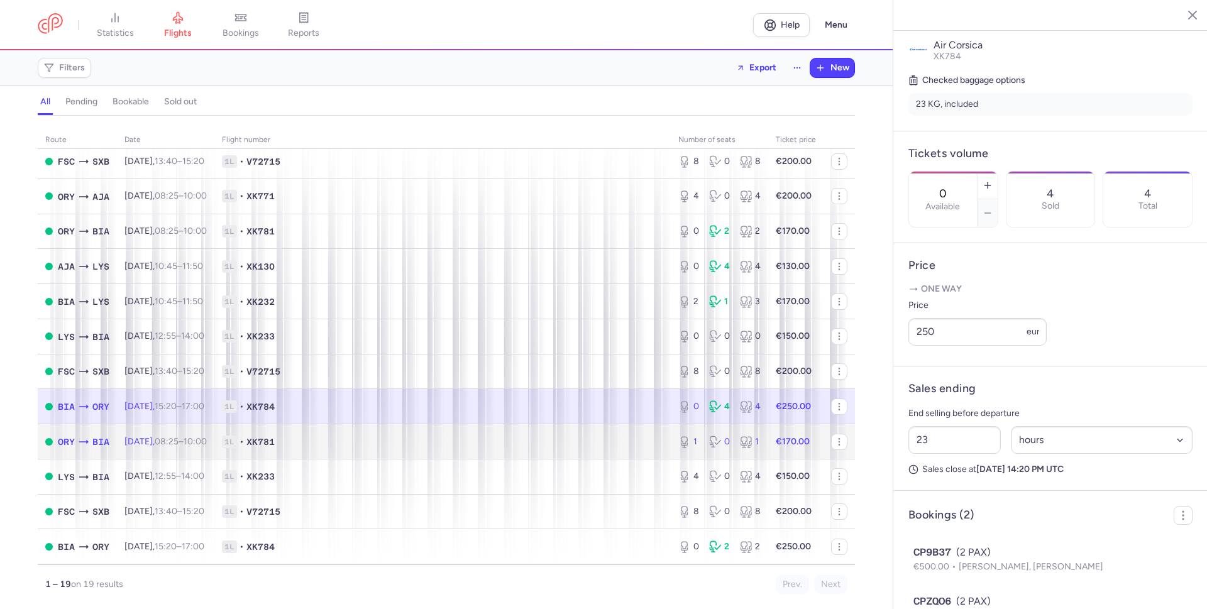
click at [581, 452] on td "1L • XK781" at bounding box center [442, 441] width 456 height 35
type input "1"
type input "15"
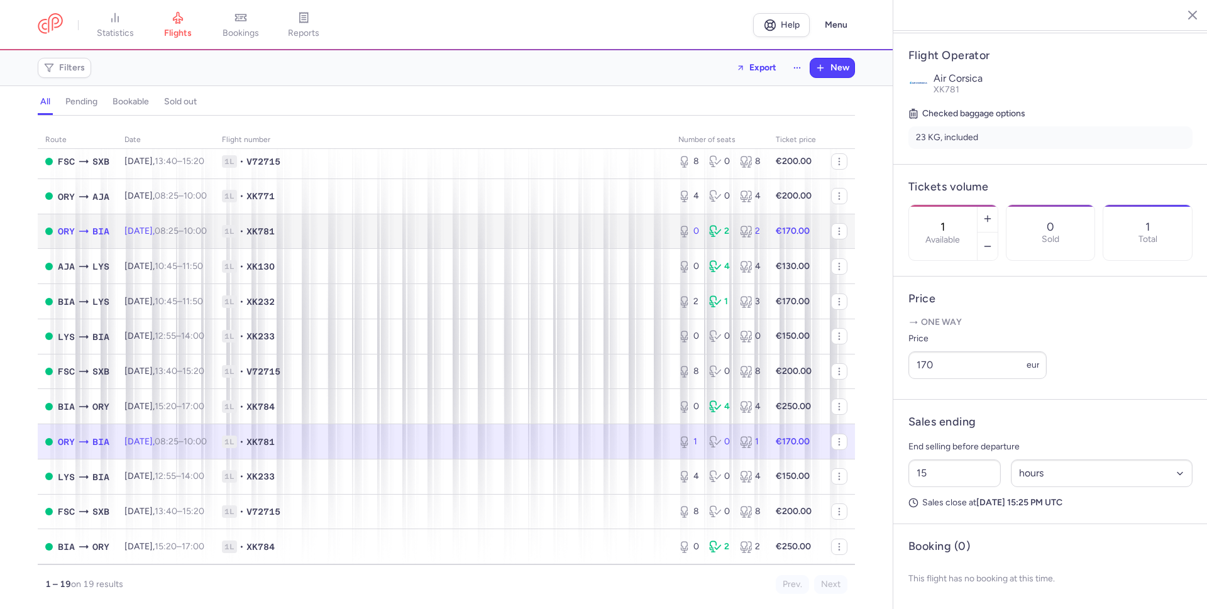
click at [576, 230] on span "1L • XK781" at bounding box center [442, 231] width 441 height 13
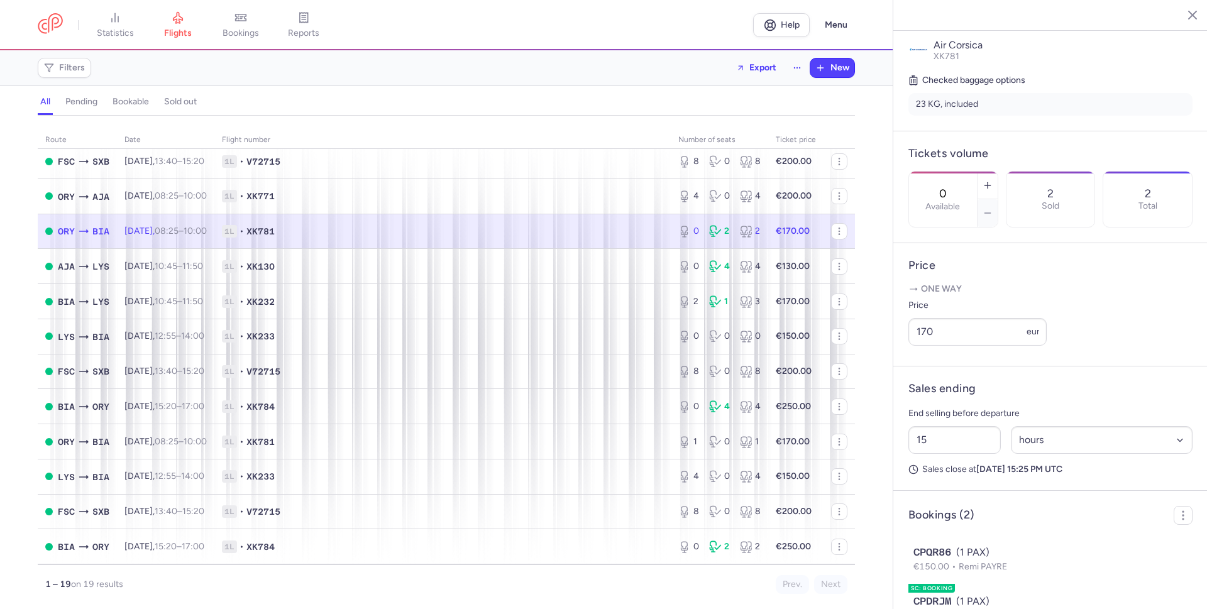
scroll to position [339, 0]
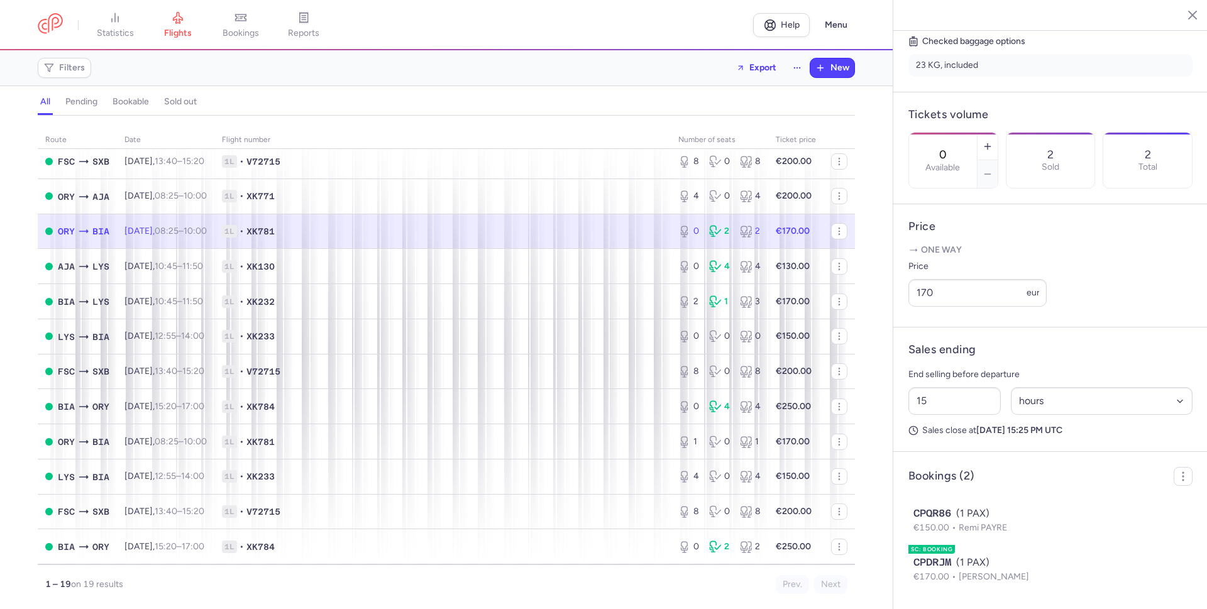
click at [620, 230] on span "1L • XK781" at bounding box center [442, 231] width 441 height 13
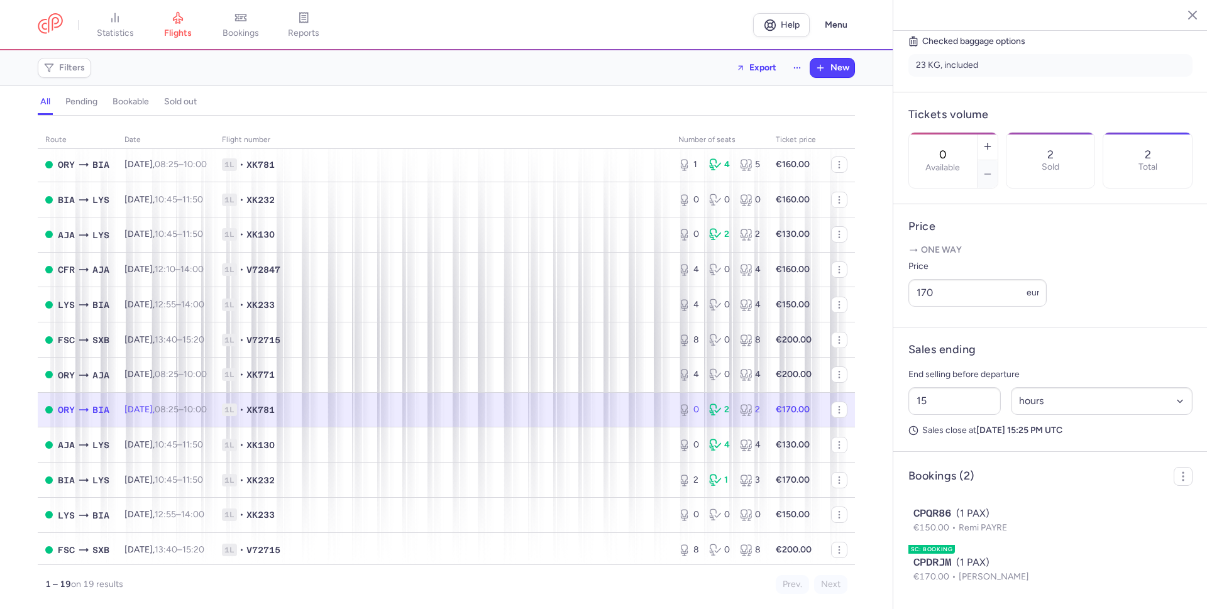
scroll to position [0, 0]
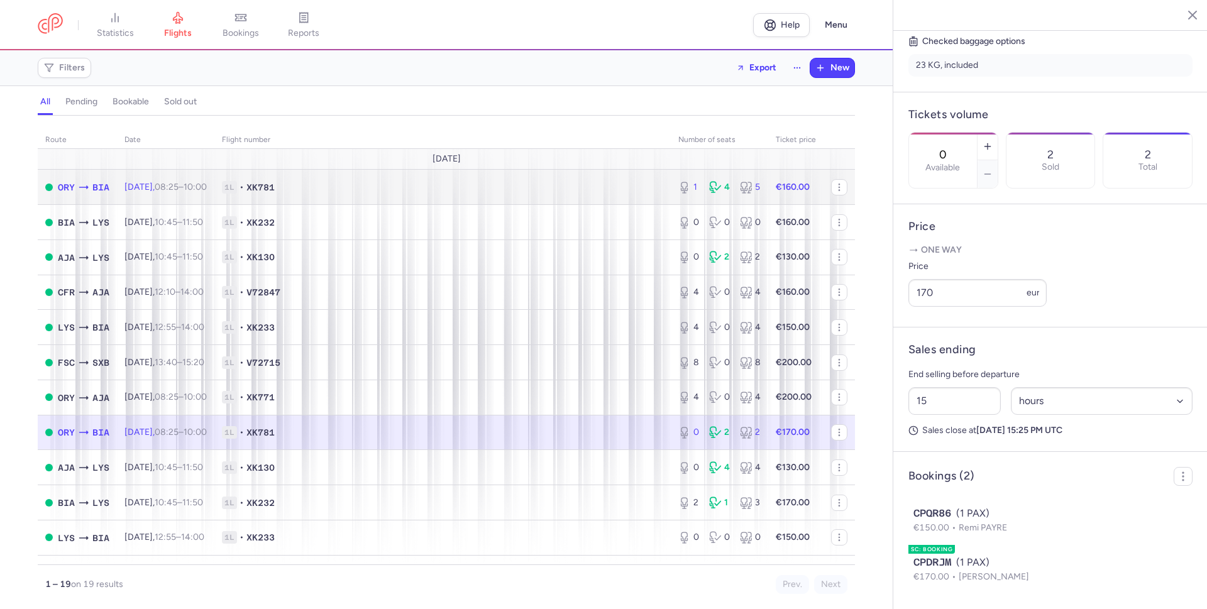
click at [605, 179] on td "1L • XK781" at bounding box center [442, 187] width 456 height 35
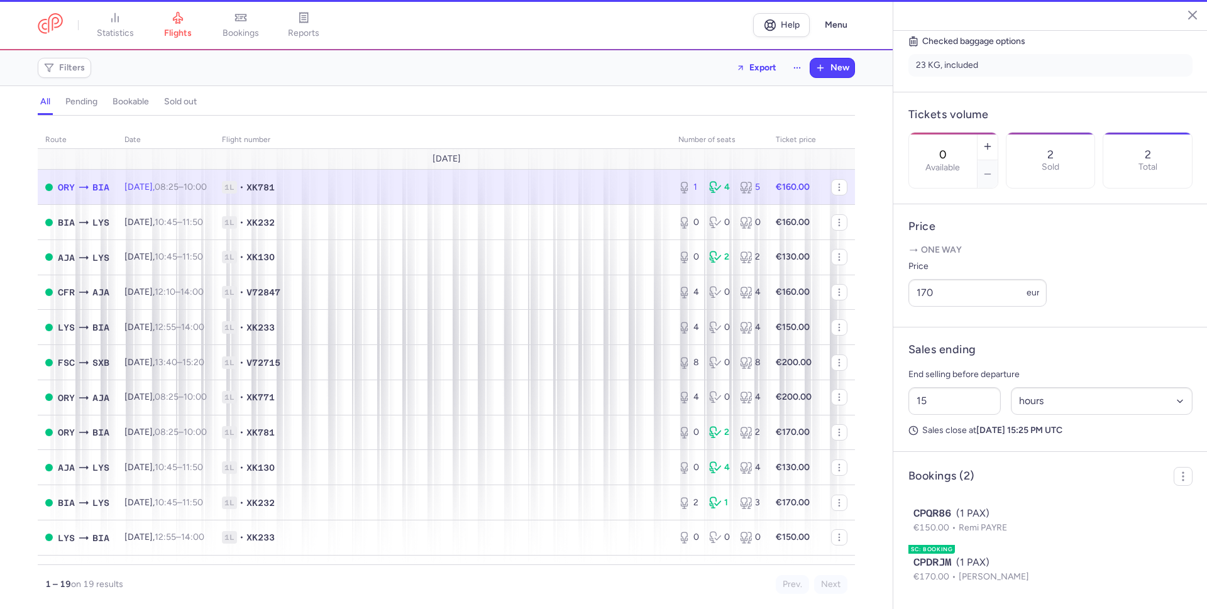
type input "1"
type input "40"
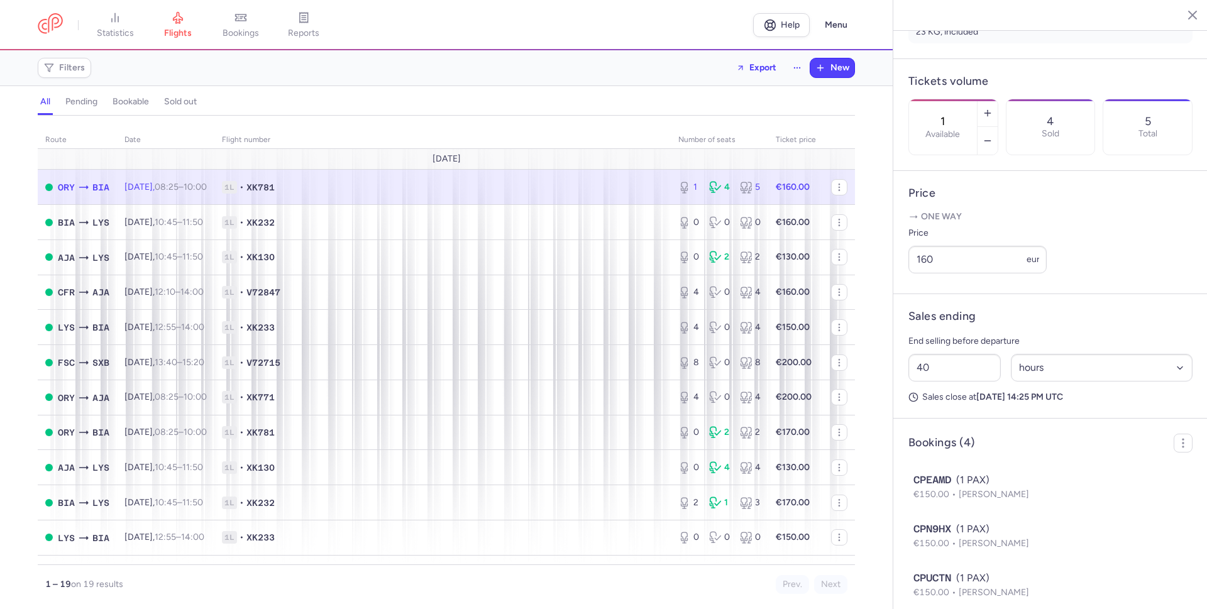
click at [603, 183] on span "1L • XK781" at bounding box center [442, 187] width 441 height 13
click at [498, 189] on span "1L • XK781" at bounding box center [442, 187] width 441 height 13
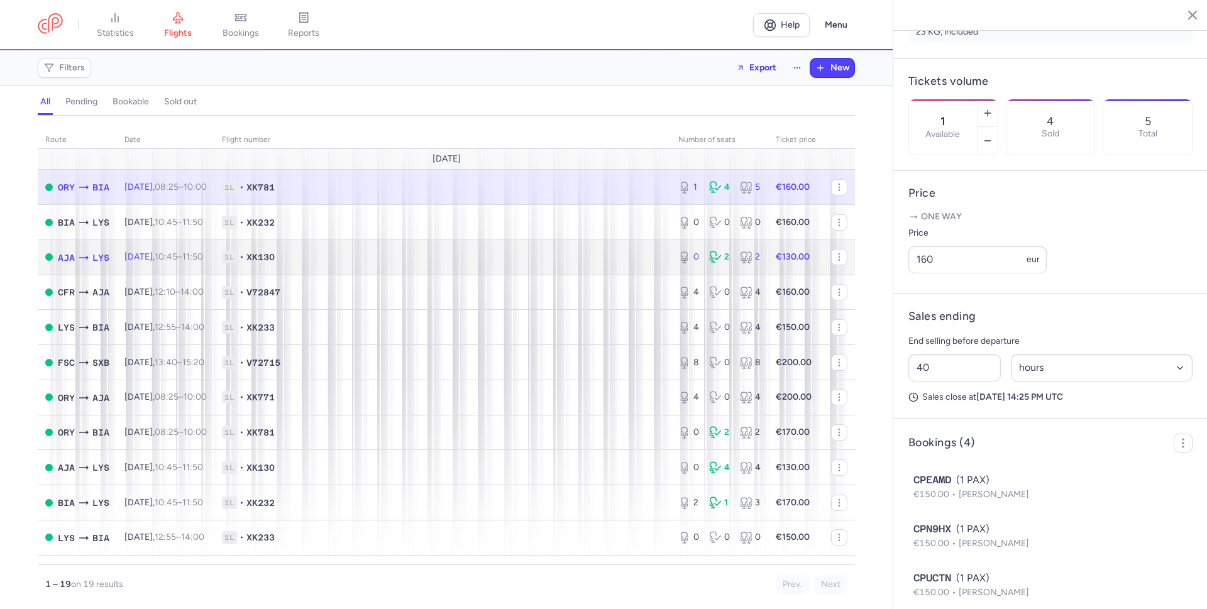
click at [576, 268] on td "1L • XK130" at bounding box center [442, 256] width 456 height 35
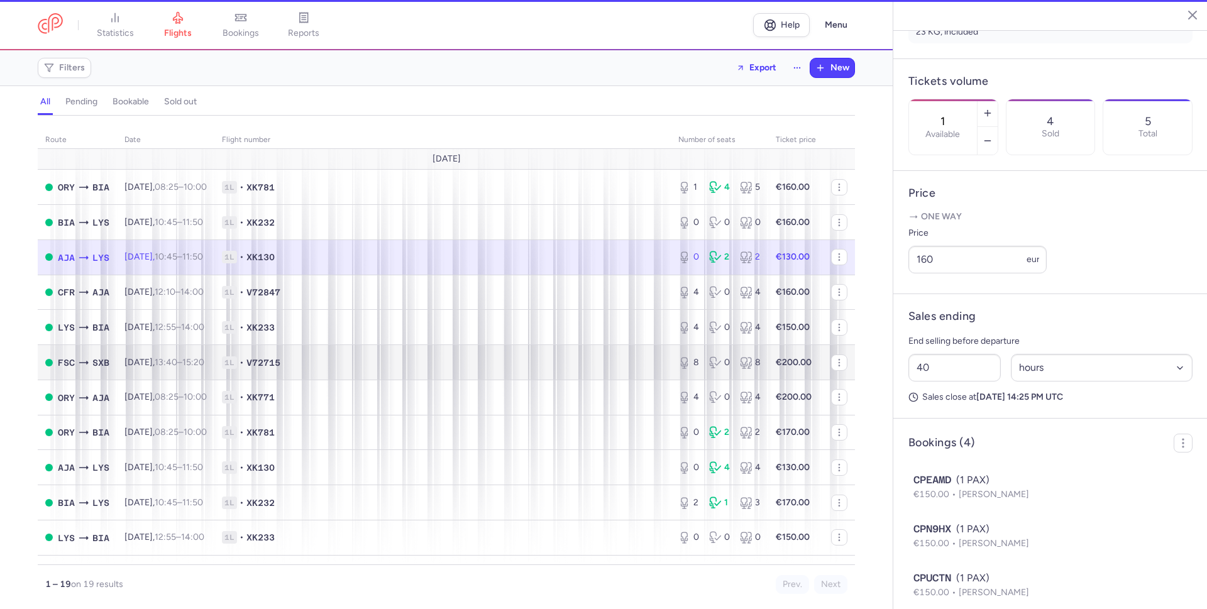
type input "0"
type input "18"
